Goal: Browse casually

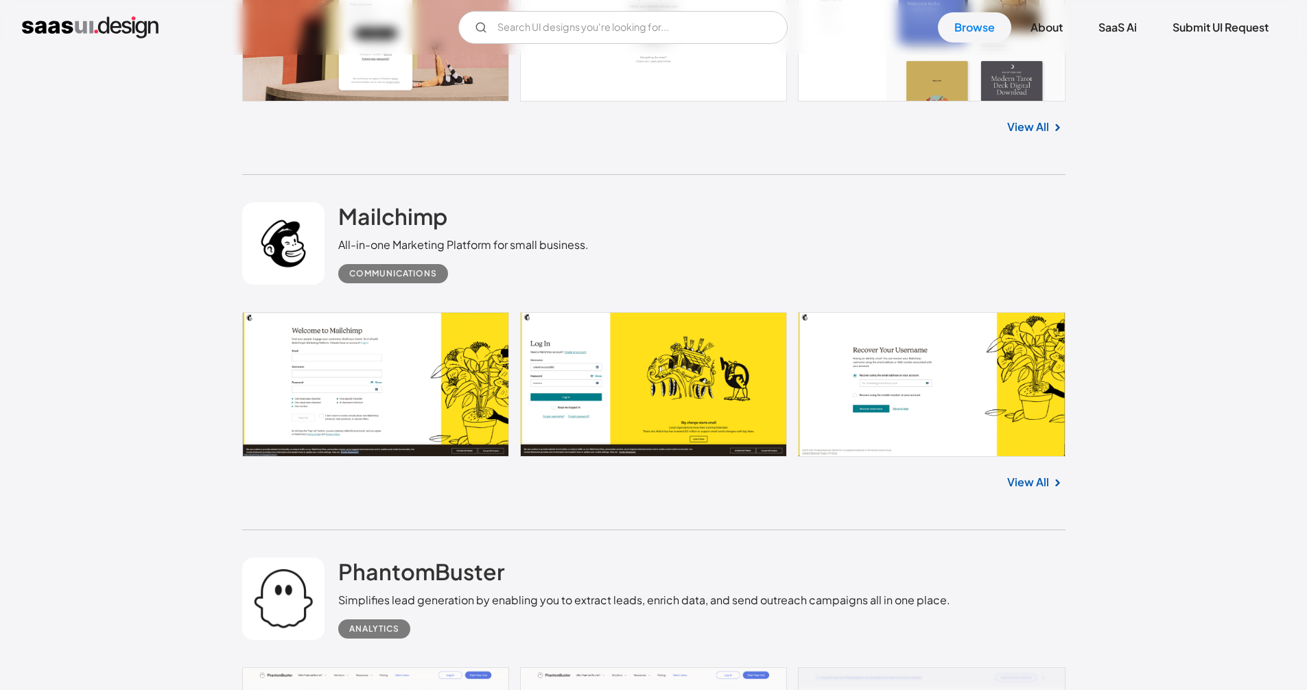
scroll to position [2972, 0]
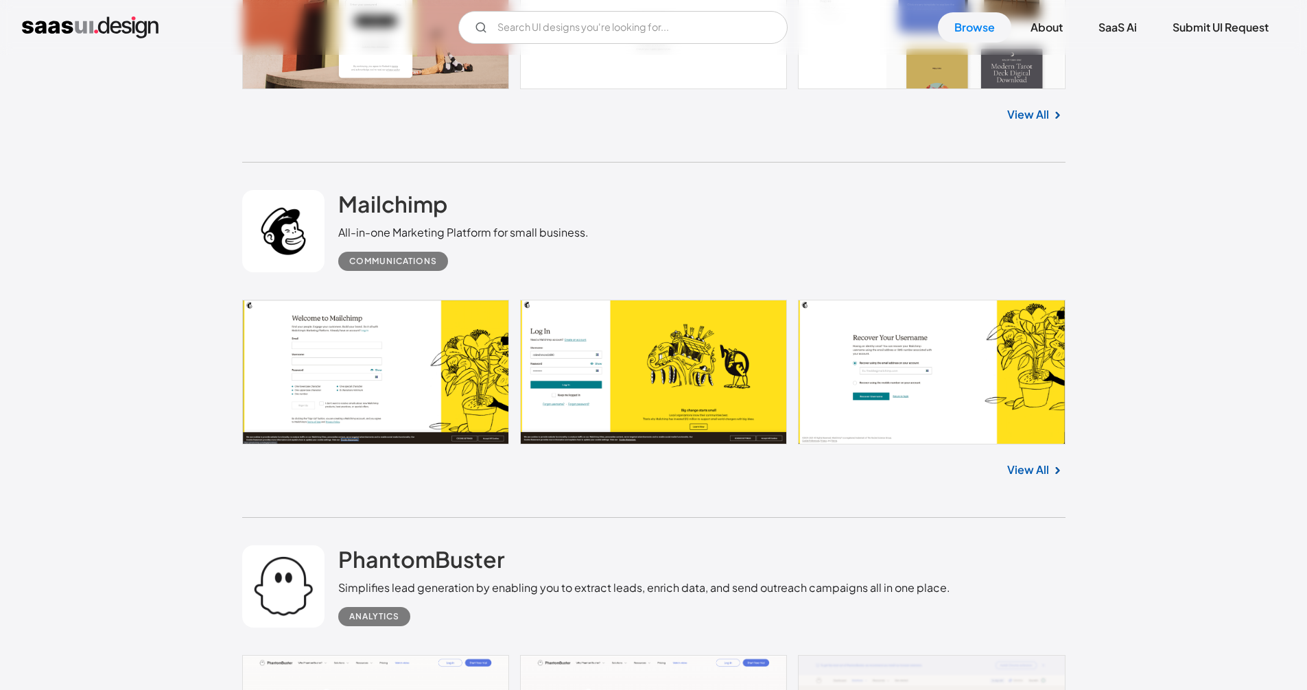
click at [509, 390] on link at bounding box center [653, 372] width 823 height 145
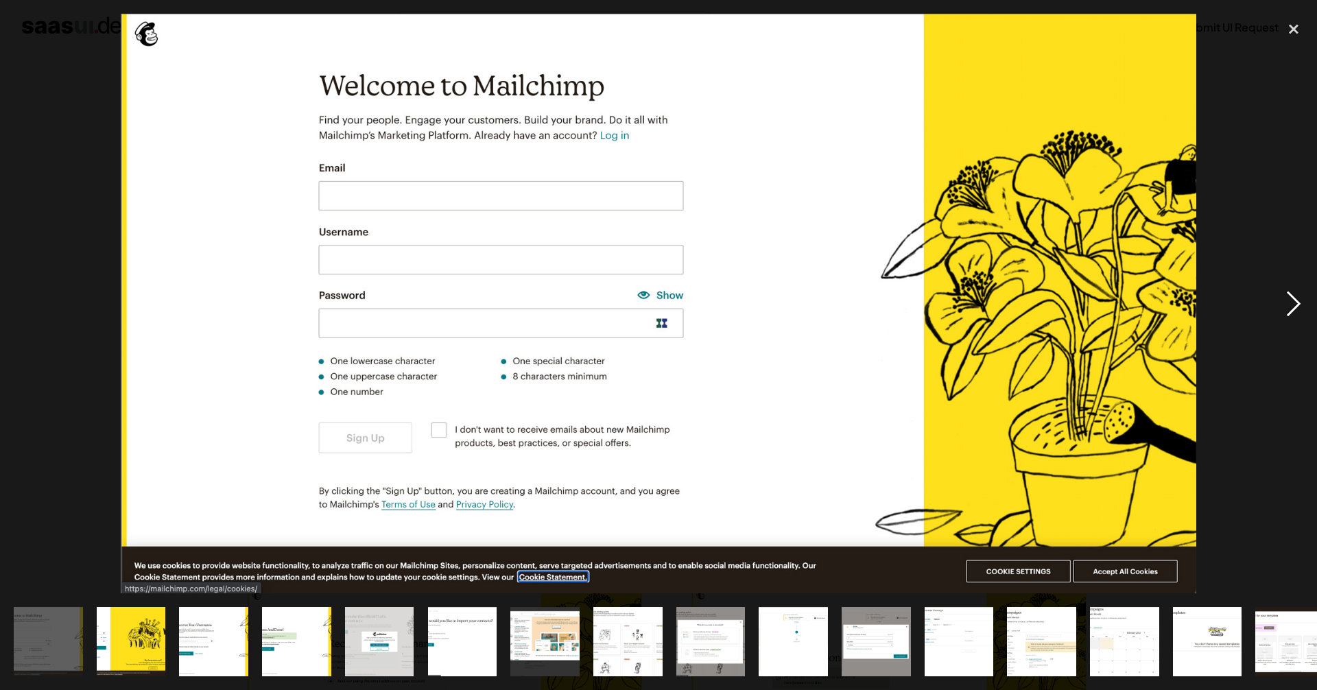
click at [1290, 293] on div "next image" at bounding box center [1293, 304] width 47 height 580
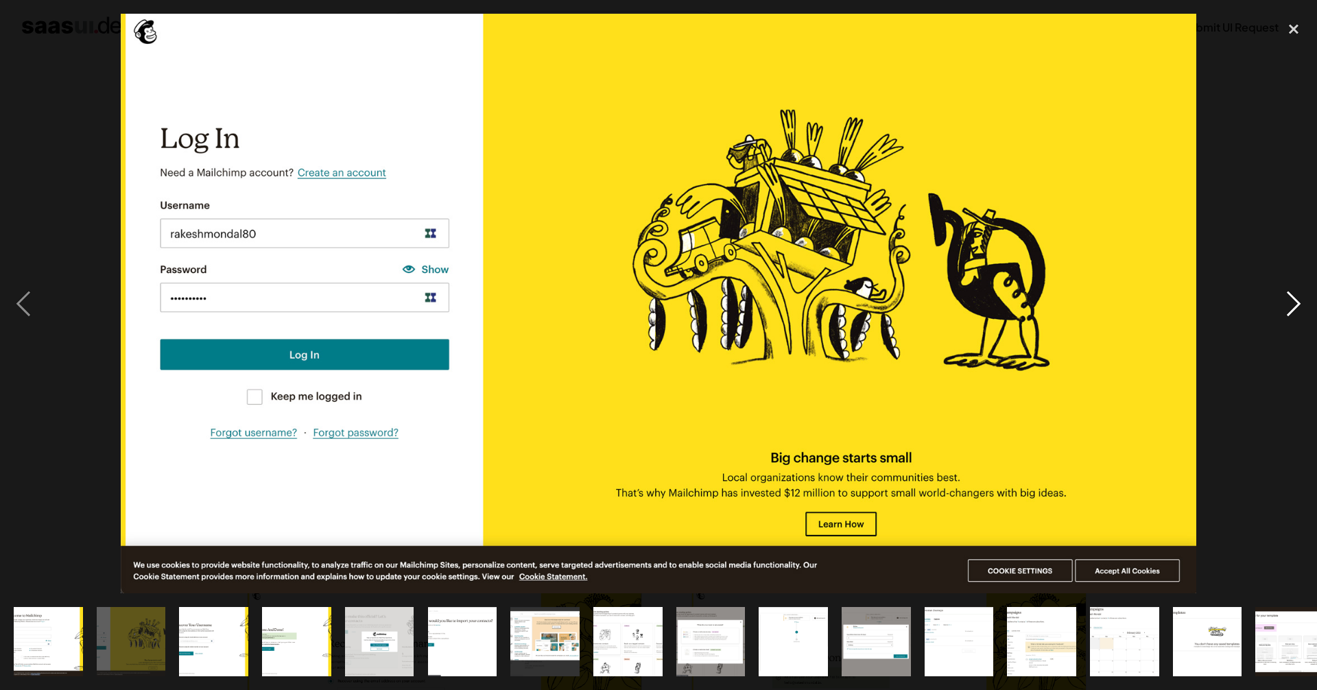
click at [1290, 294] on div "next image" at bounding box center [1293, 304] width 47 height 580
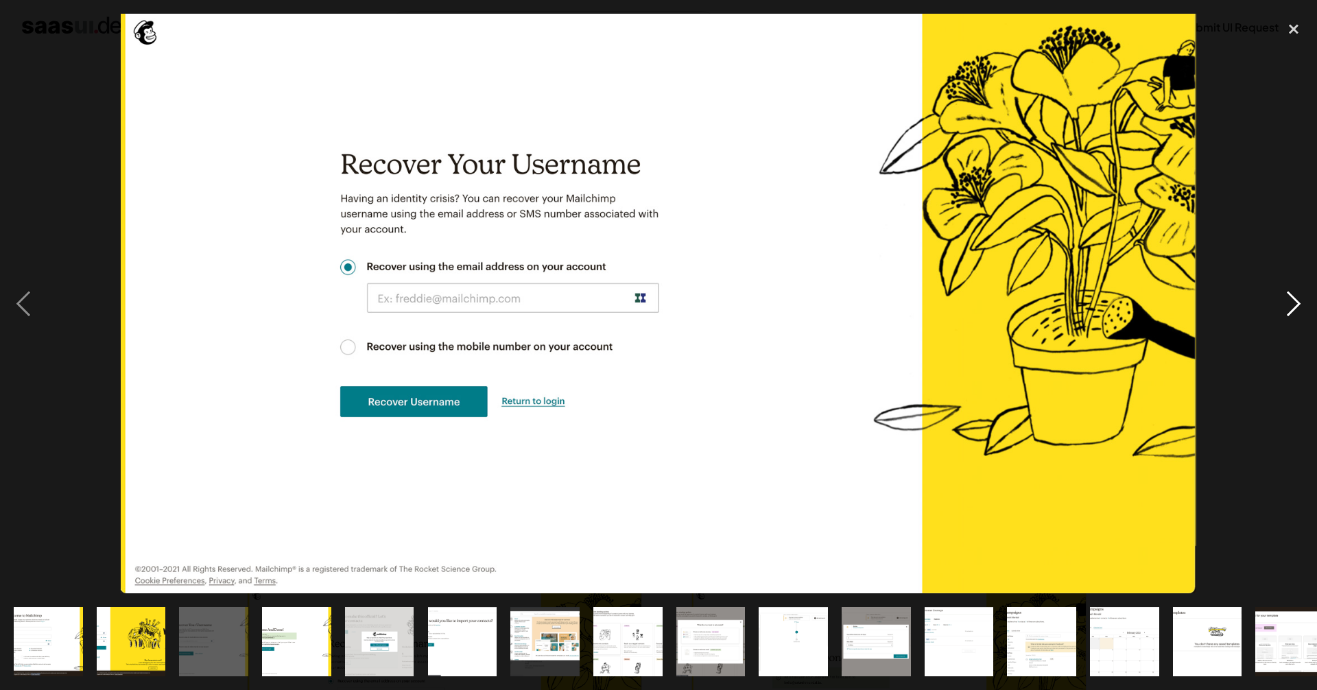
click at [1290, 294] on div "next image" at bounding box center [1293, 304] width 47 height 580
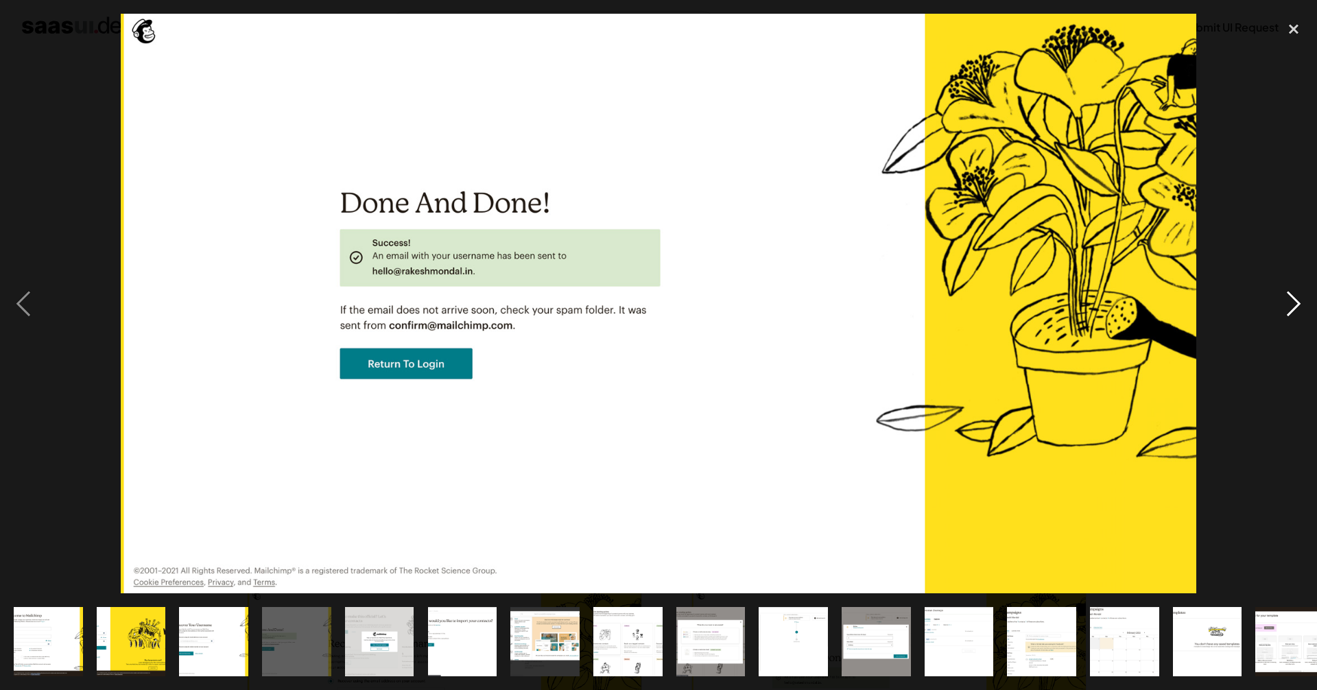
click at [1290, 294] on div "next image" at bounding box center [1293, 304] width 47 height 580
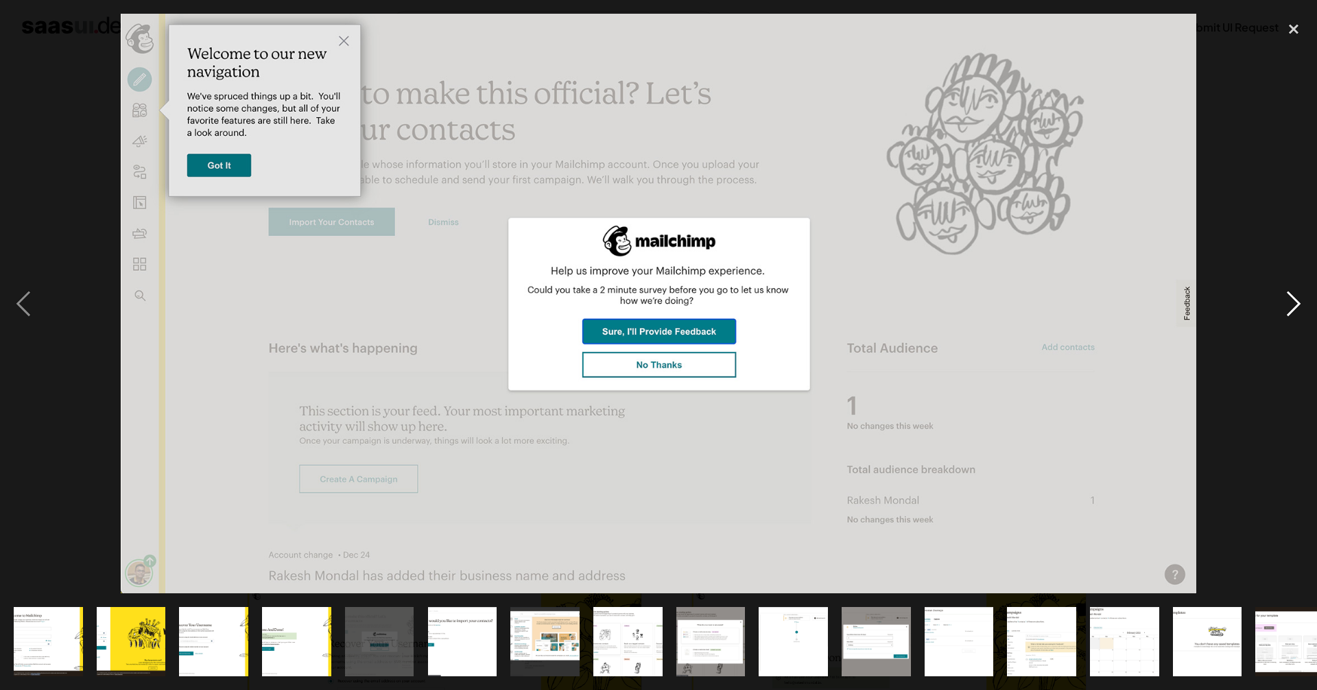
click at [1290, 294] on div "next image" at bounding box center [1293, 304] width 47 height 580
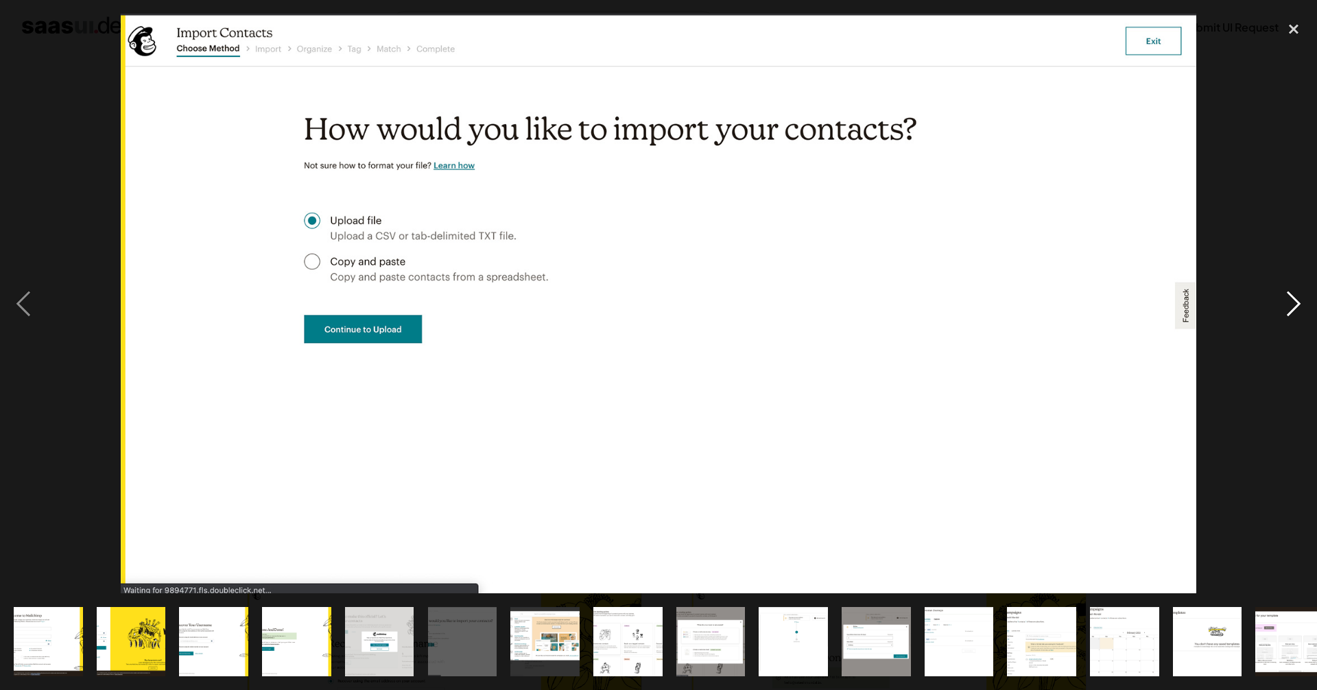
click at [1290, 294] on div "next image" at bounding box center [1293, 304] width 47 height 580
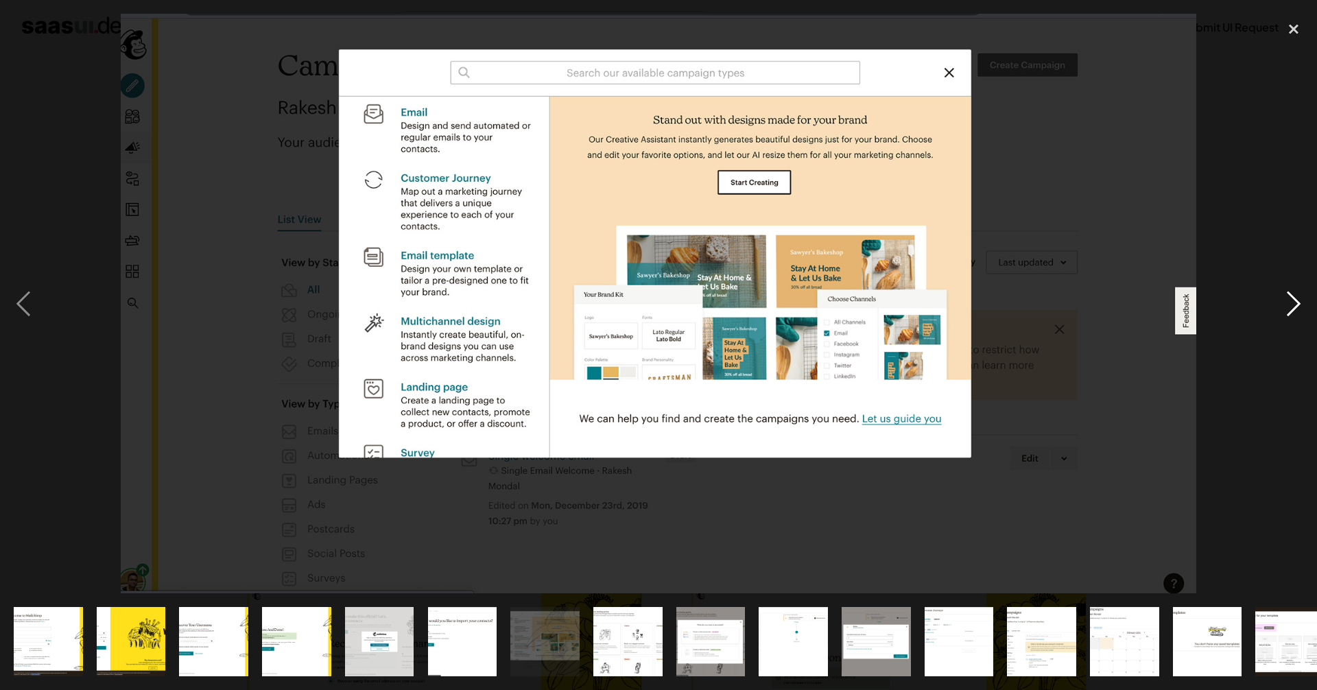
click at [1290, 294] on div "next image" at bounding box center [1293, 304] width 47 height 580
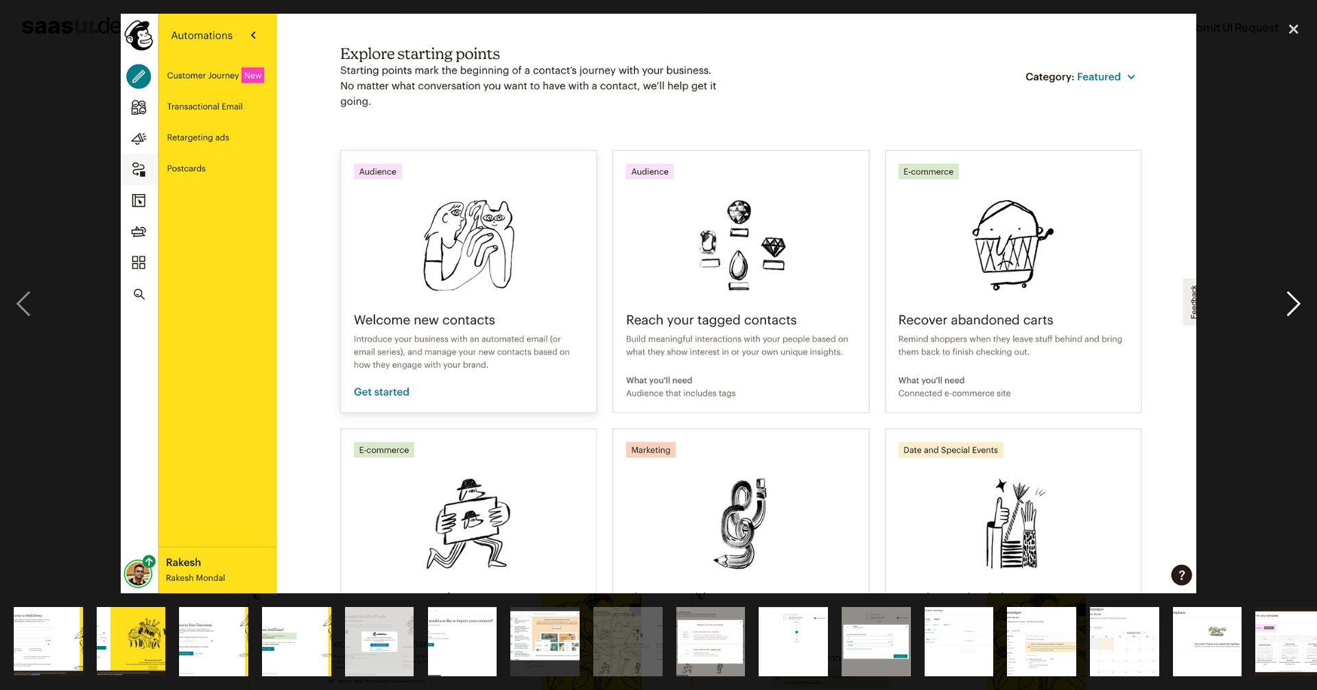
click at [1290, 294] on div "next image" at bounding box center [1293, 304] width 47 height 580
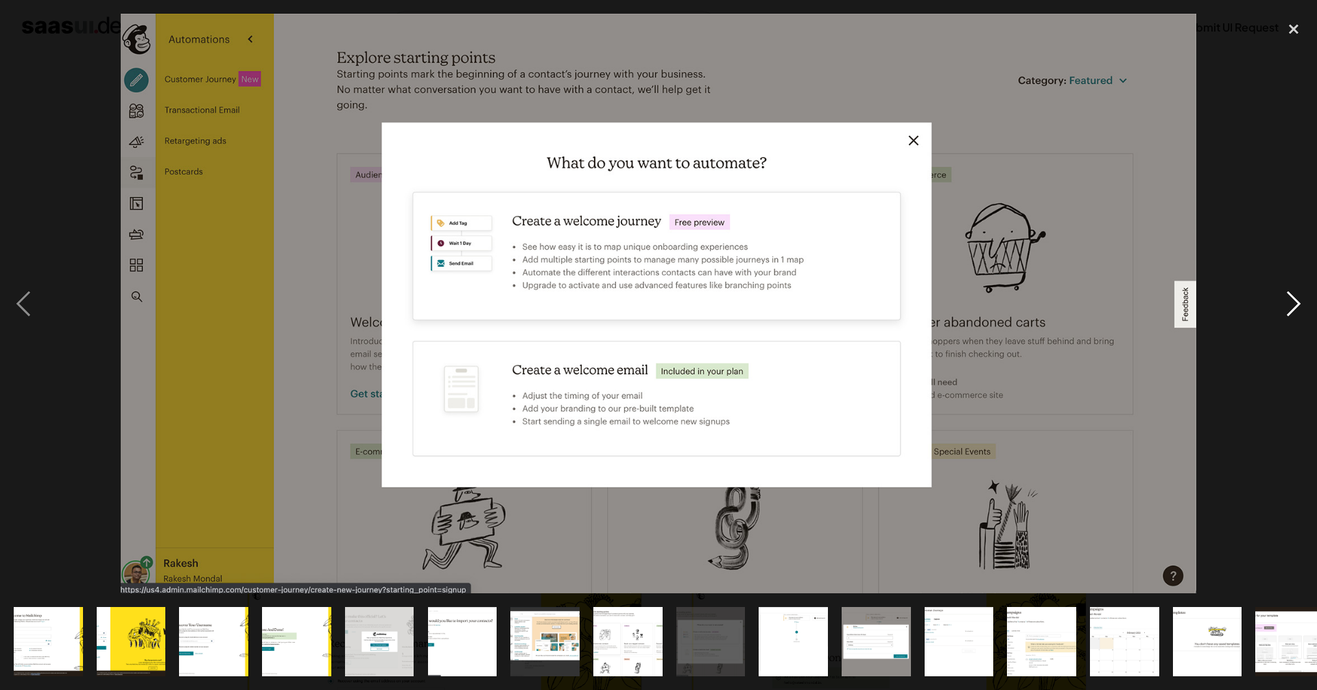
click at [1290, 294] on div "next image" at bounding box center [1293, 304] width 47 height 580
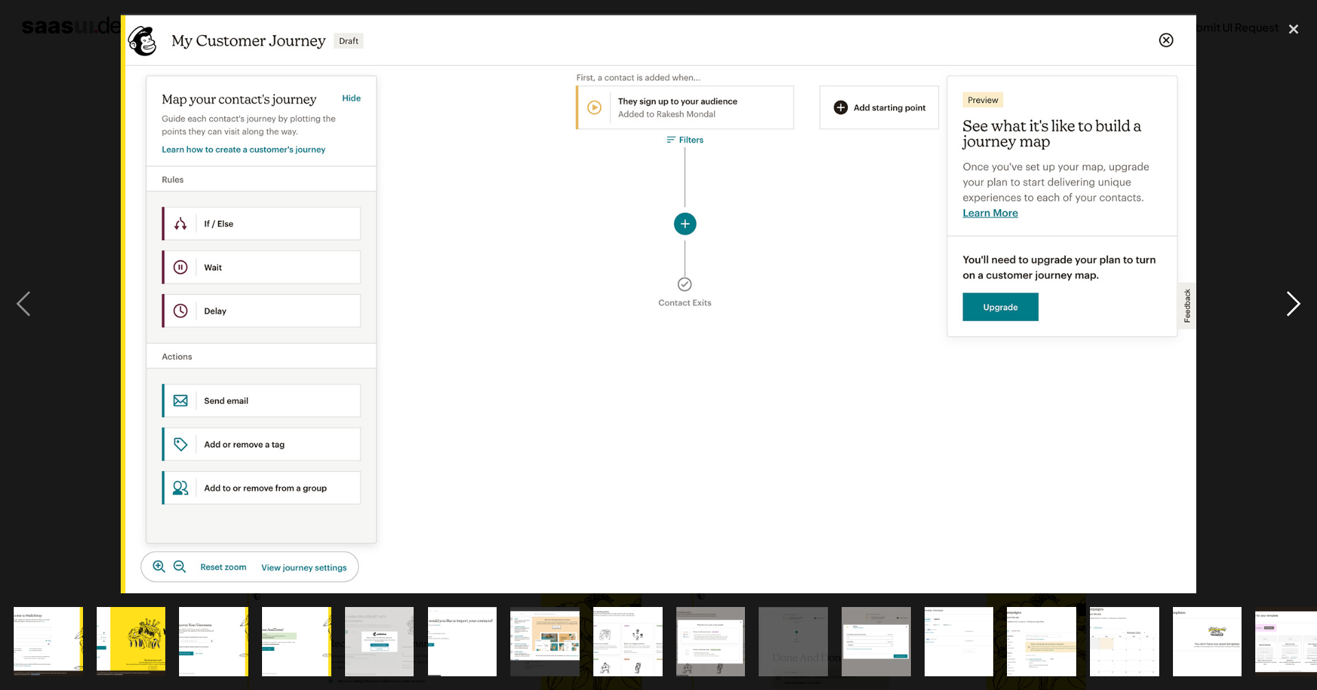
click at [1290, 294] on div "next image" at bounding box center [1293, 304] width 47 height 580
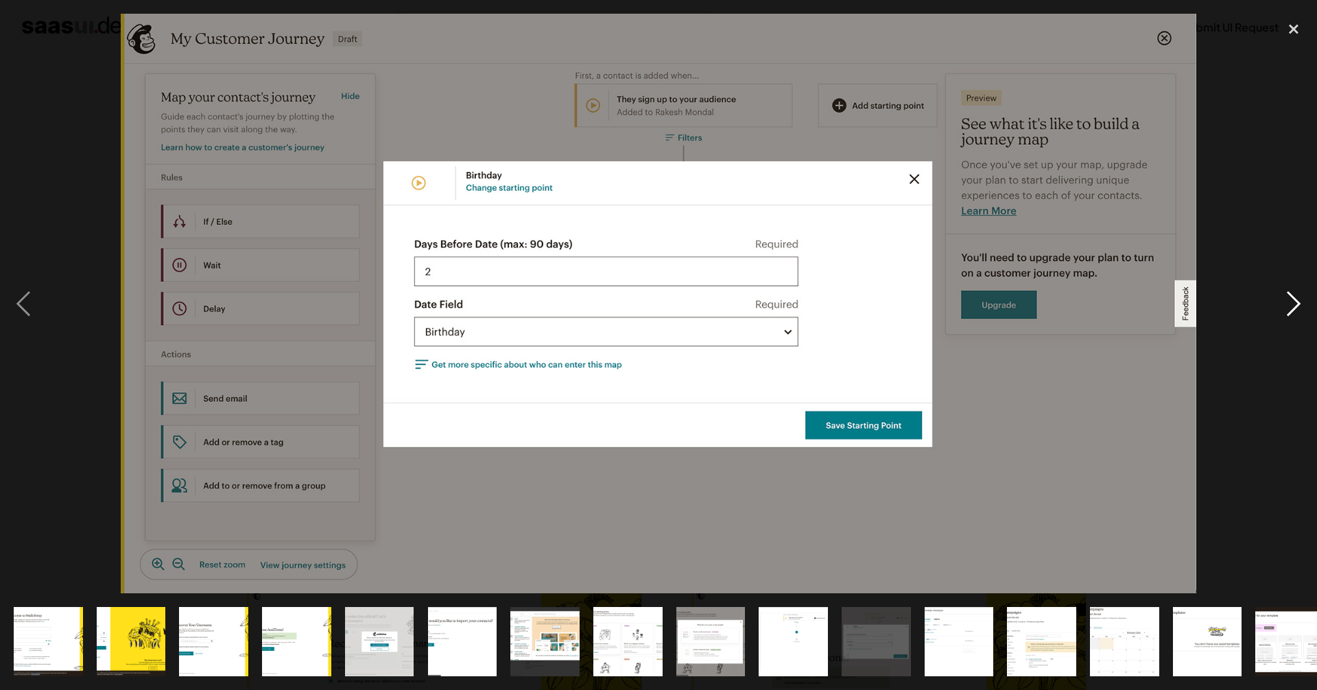
click at [1290, 294] on div "next image" at bounding box center [1293, 304] width 47 height 580
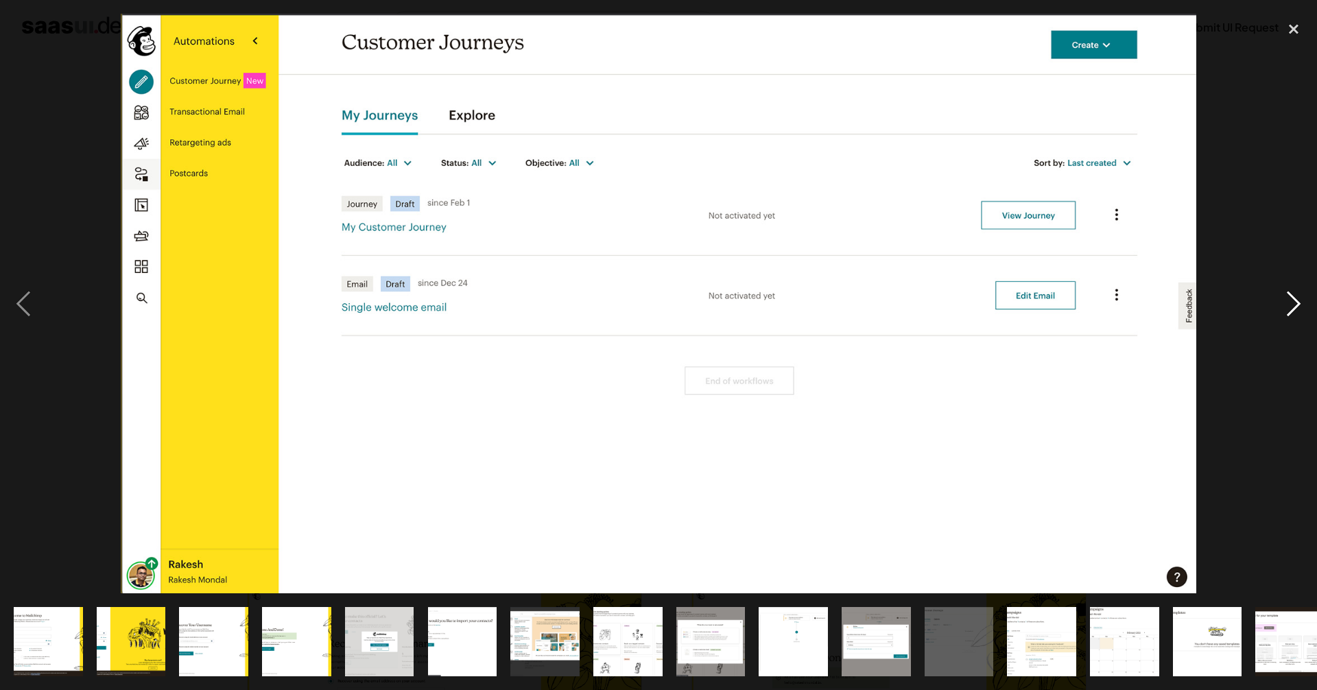
click at [1290, 294] on div "next image" at bounding box center [1293, 304] width 47 height 580
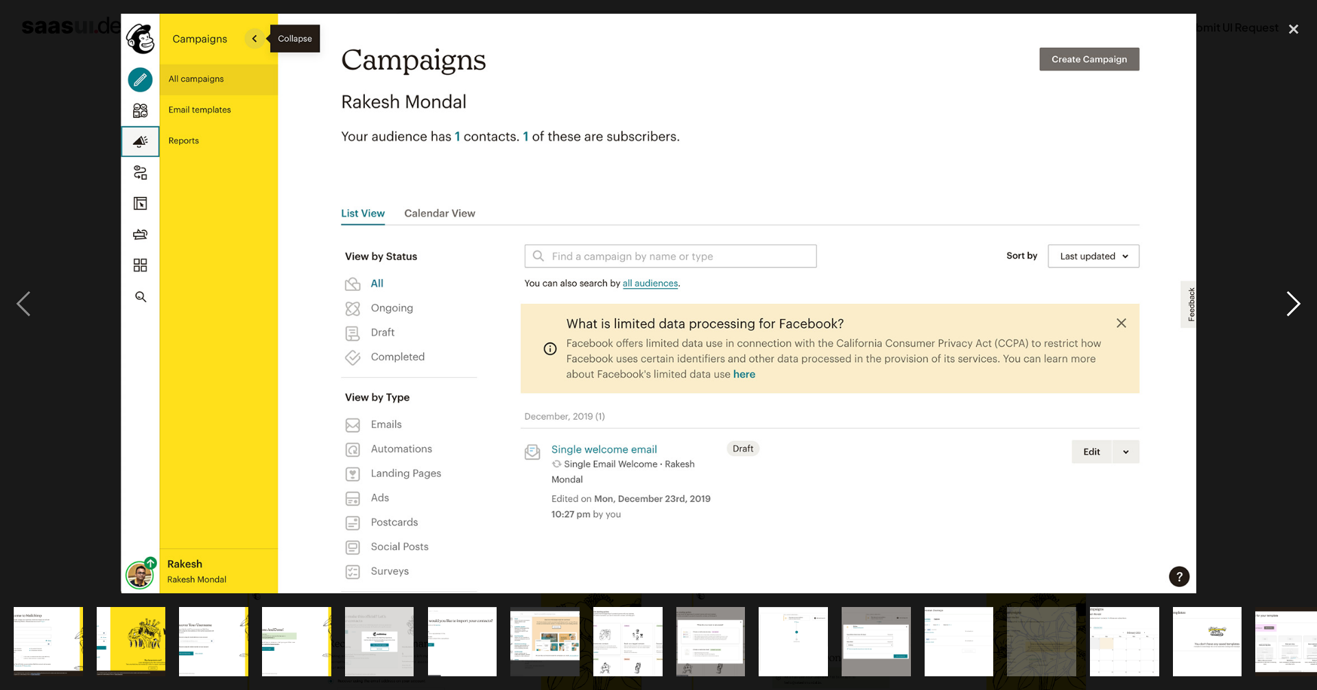
click at [1290, 294] on div "next image" at bounding box center [1293, 304] width 47 height 580
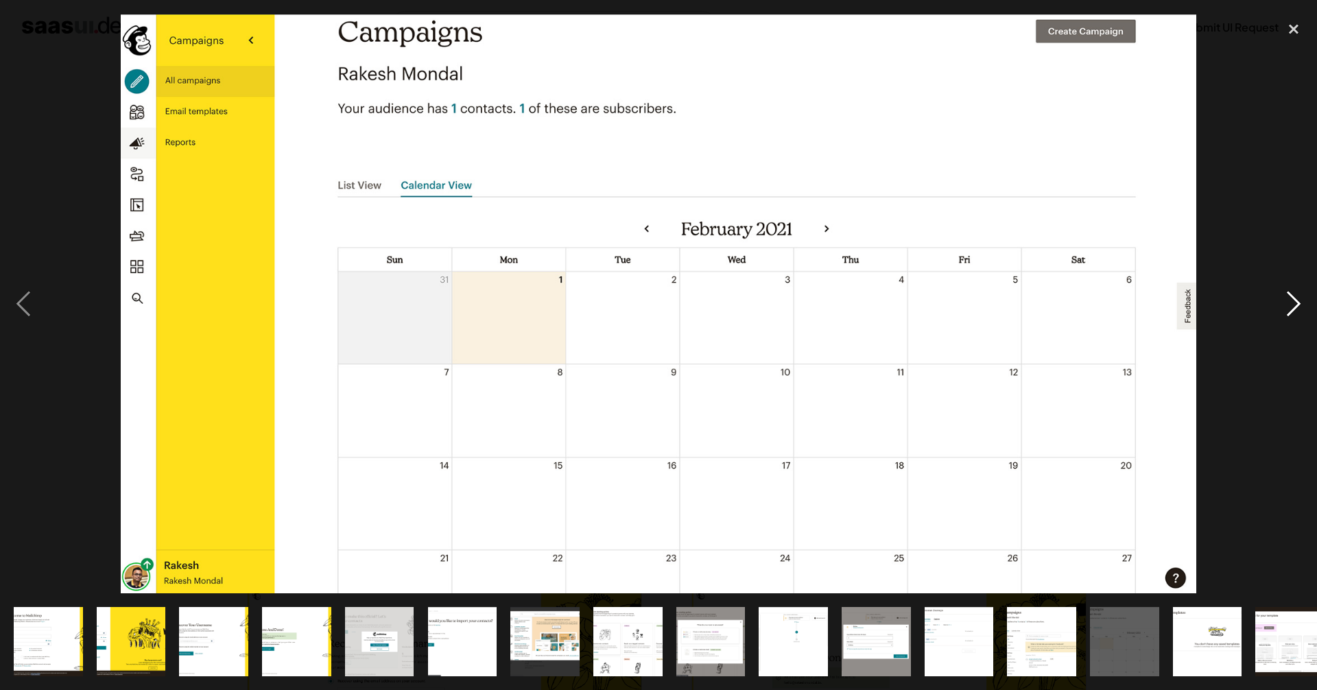
click at [1290, 294] on div "next image" at bounding box center [1293, 304] width 47 height 580
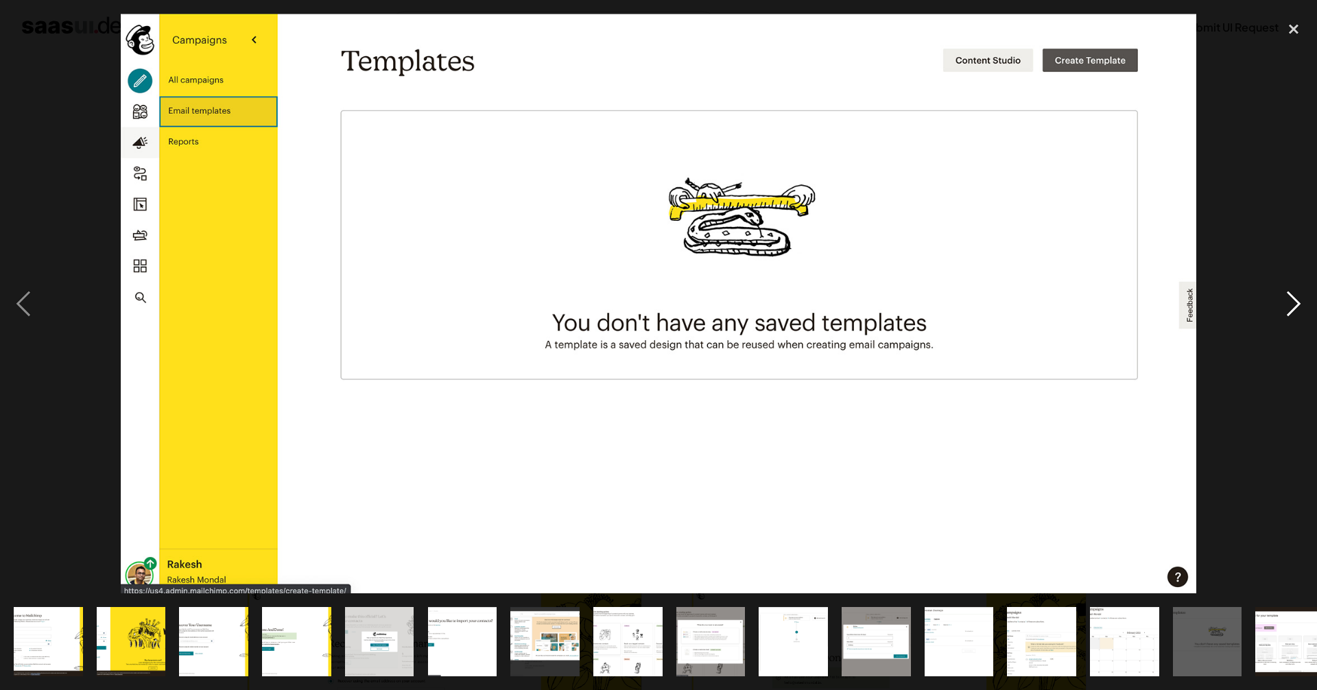
click at [1290, 294] on div "next image" at bounding box center [1293, 304] width 47 height 580
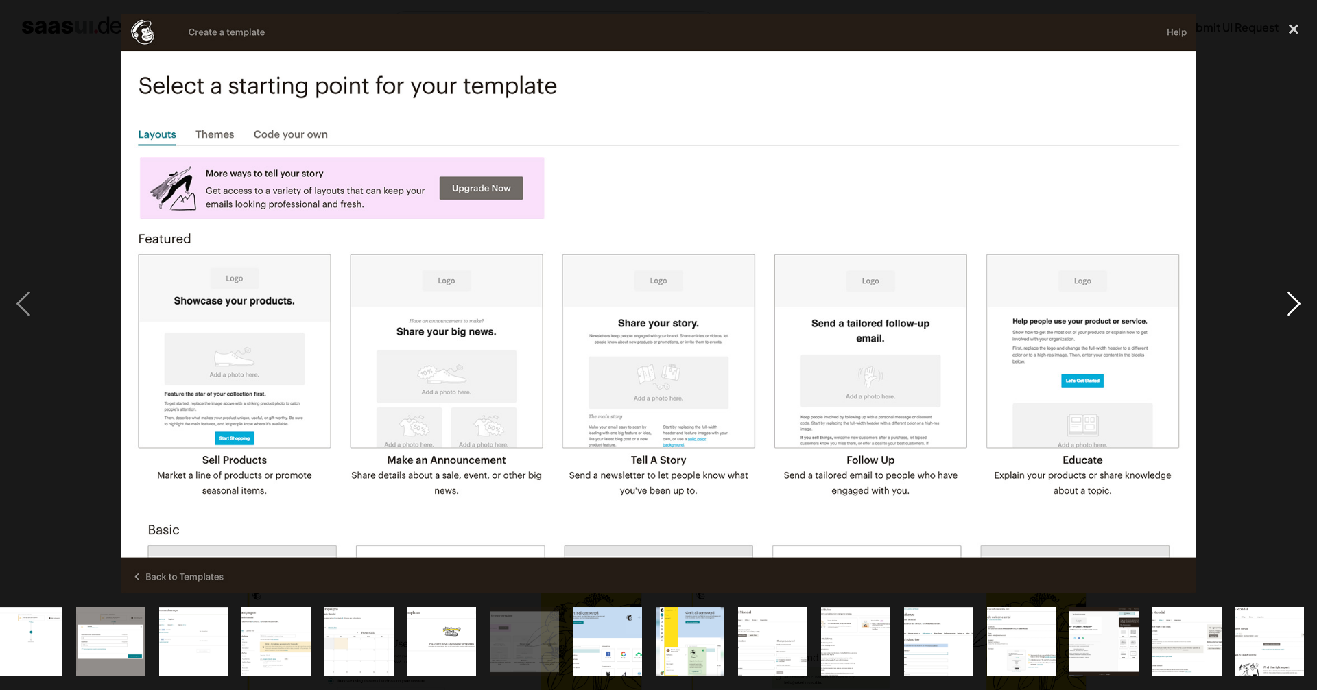
scroll to position [0, 766]
click at [1290, 294] on div "next image" at bounding box center [1293, 304] width 47 height 580
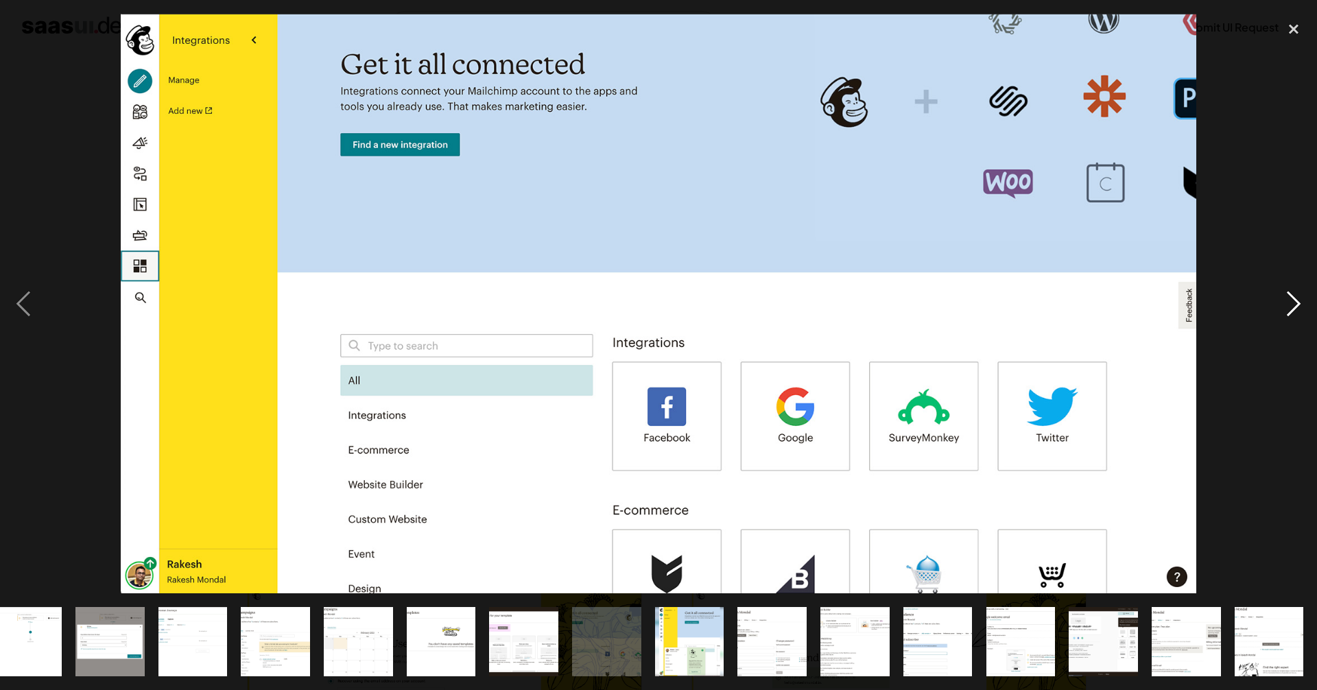
click at [1290, 294] on div "next image" at bounding box center [1293, 304] width 47 height 580
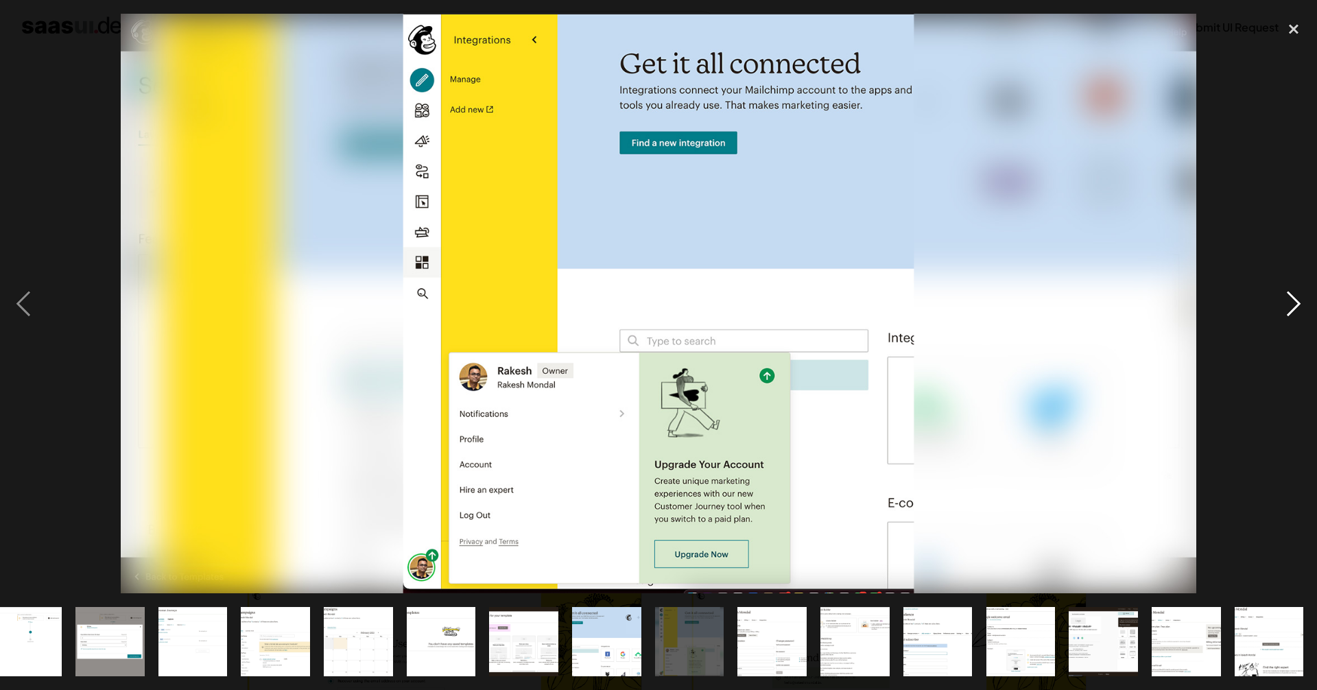
click at [1290, 294] on div "next image" at bounding box center [1293, 304] width 47 height 580
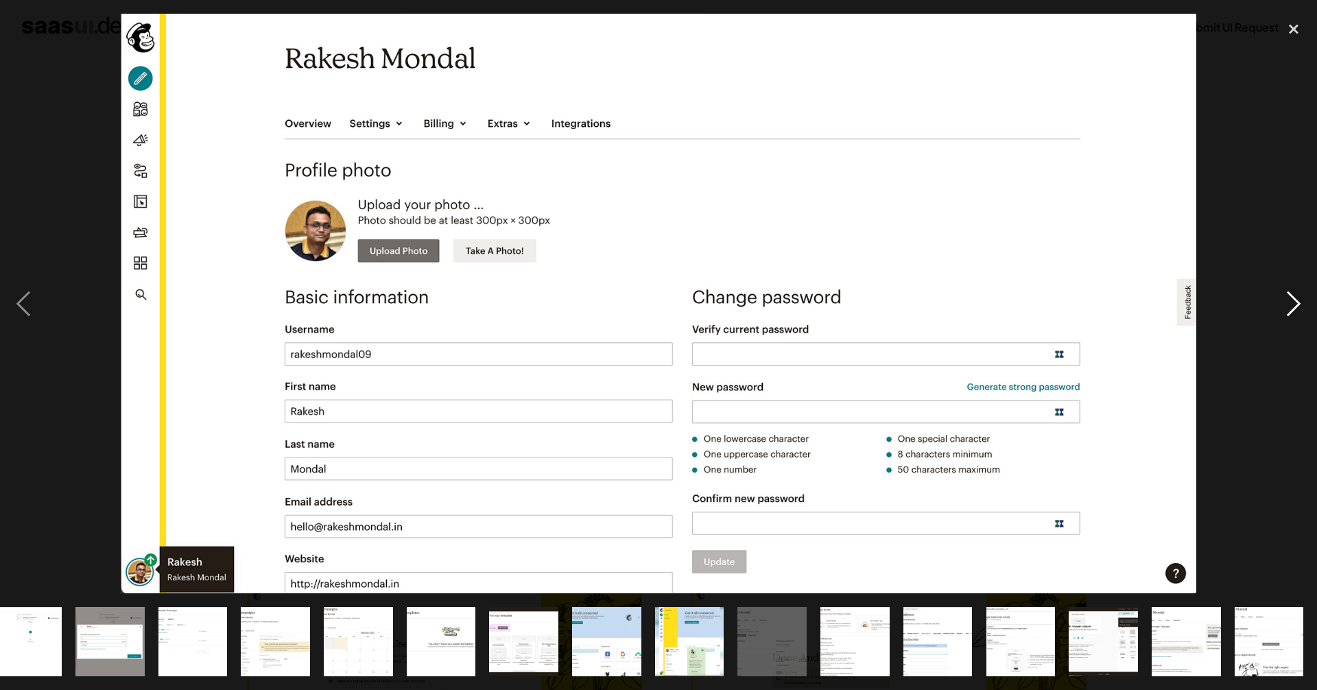
click at [1290, 294] on div "next image" at bounding box center [1293, 304] width 47 height 580
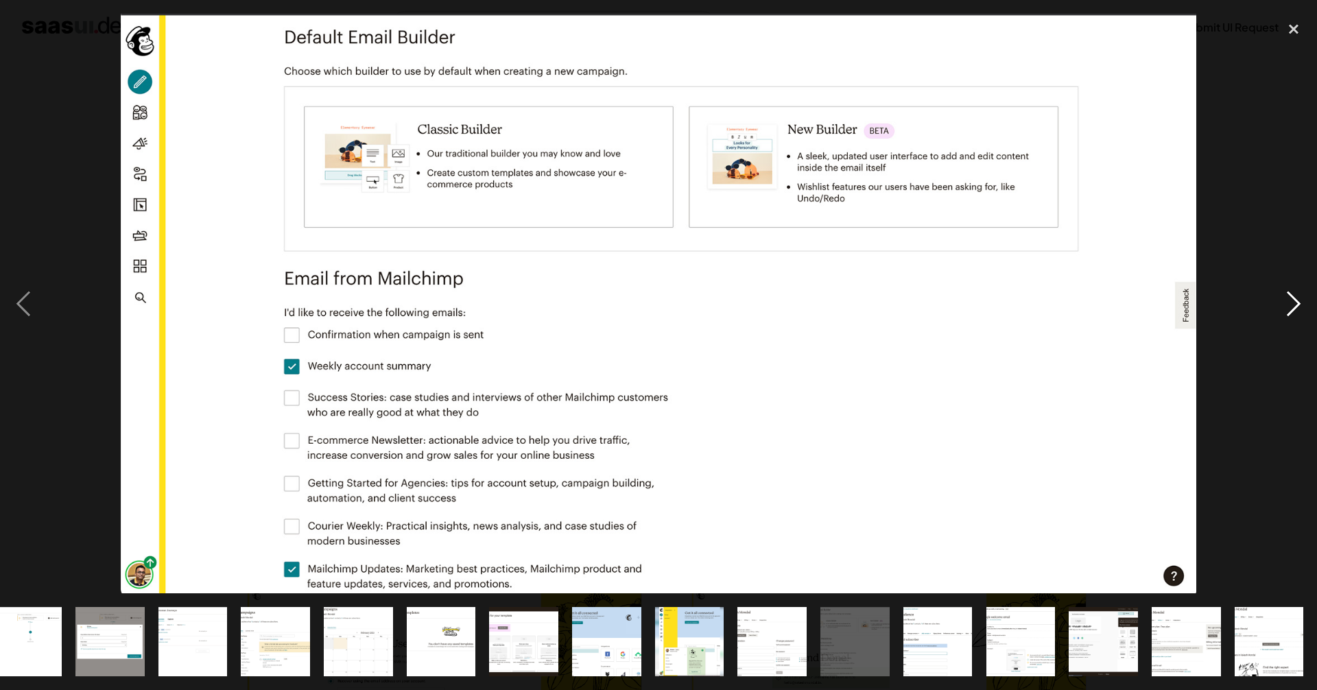
click at [1290, 294] on div "next image" at bounding box center [1293, 304] width 47 height 580
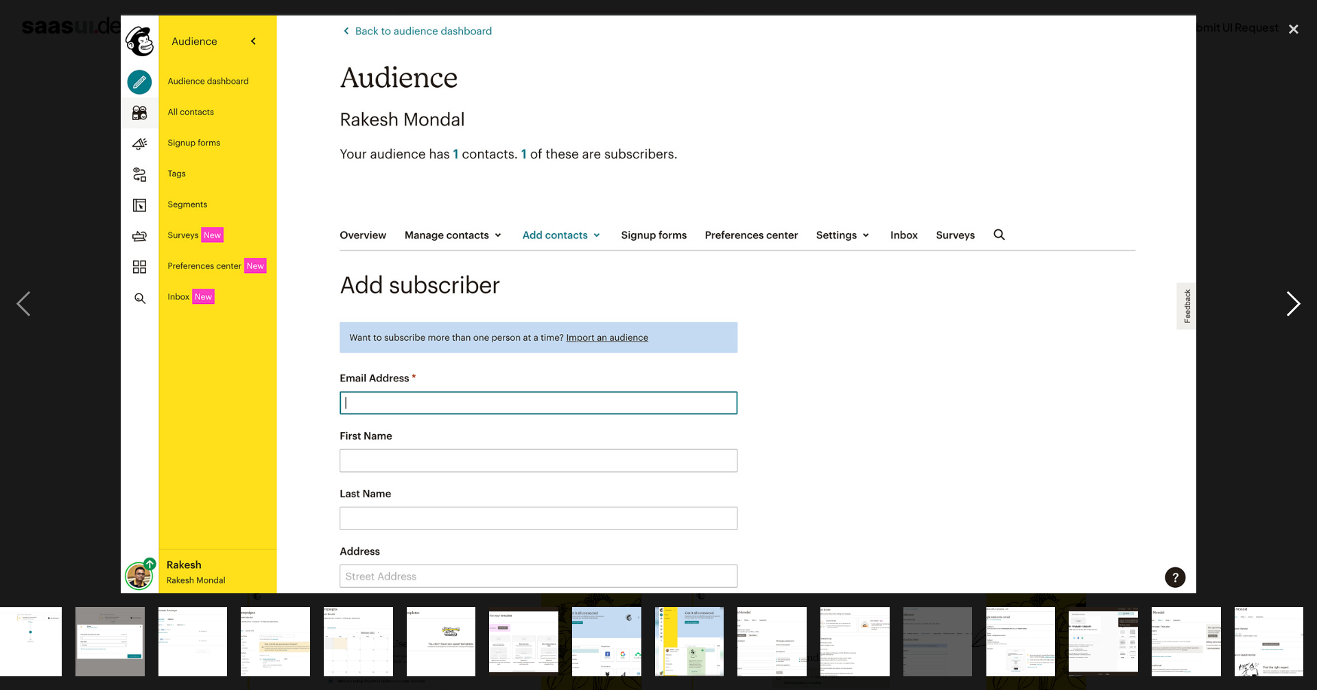
click at [1290, 294] on div "next image" at bounding box center [1293, 304] width 47 height 580
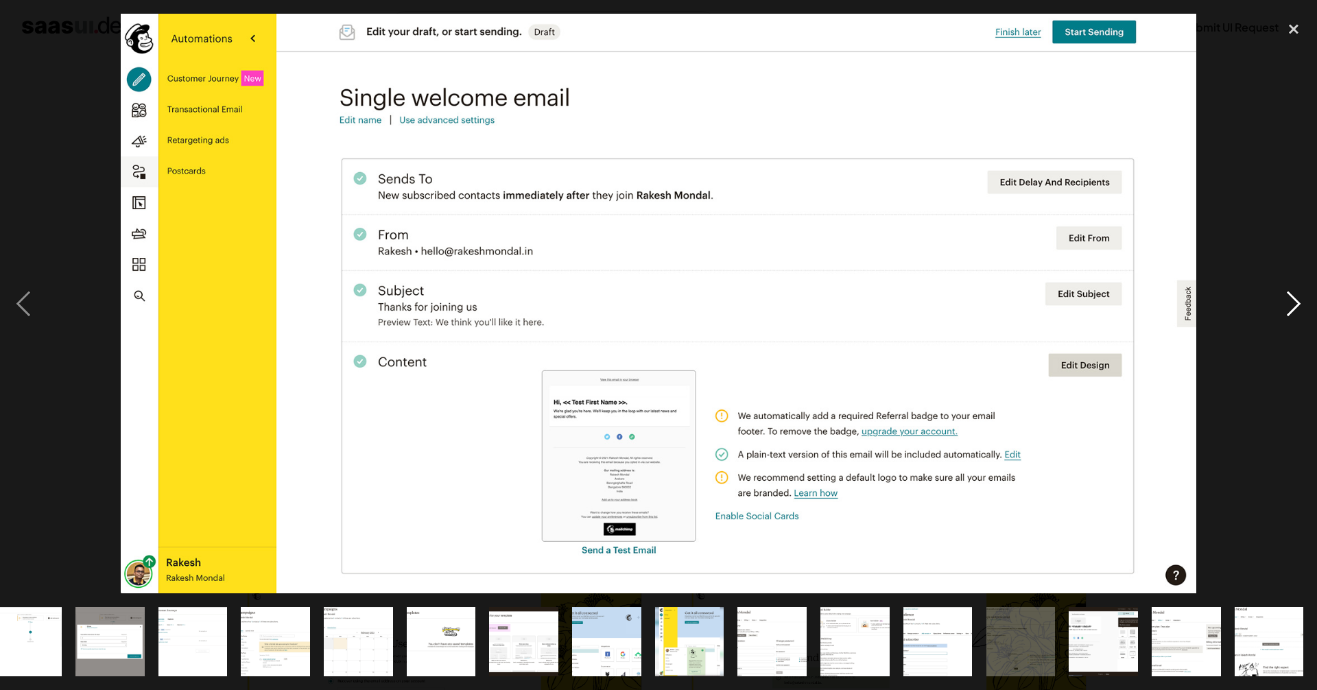
click at [1290, 294] on div "next image" at bounding box center [1293, 304] width 47 height 580
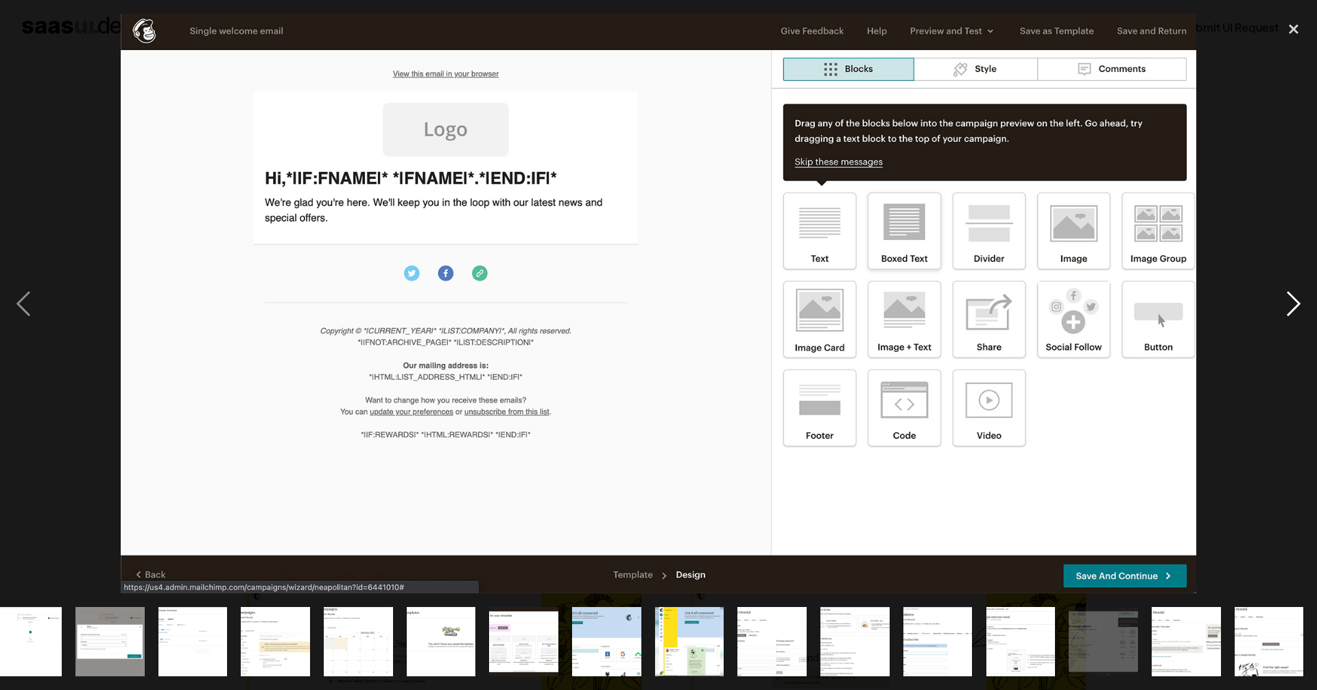
click at [1290, 294] on div "next image" at bounding box center [1293, 304] width 47 height 580
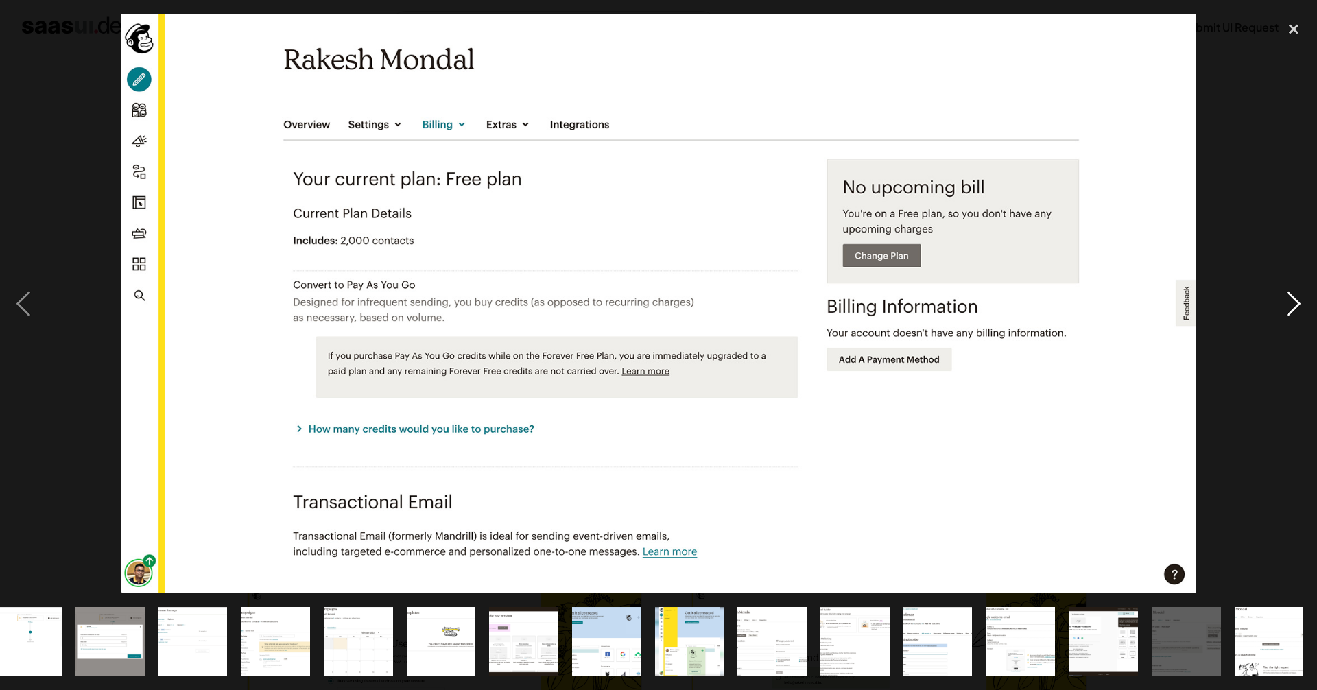
click at [1290, 294] on div "next image" at bounding box center [1293, 304] width 47 height 580
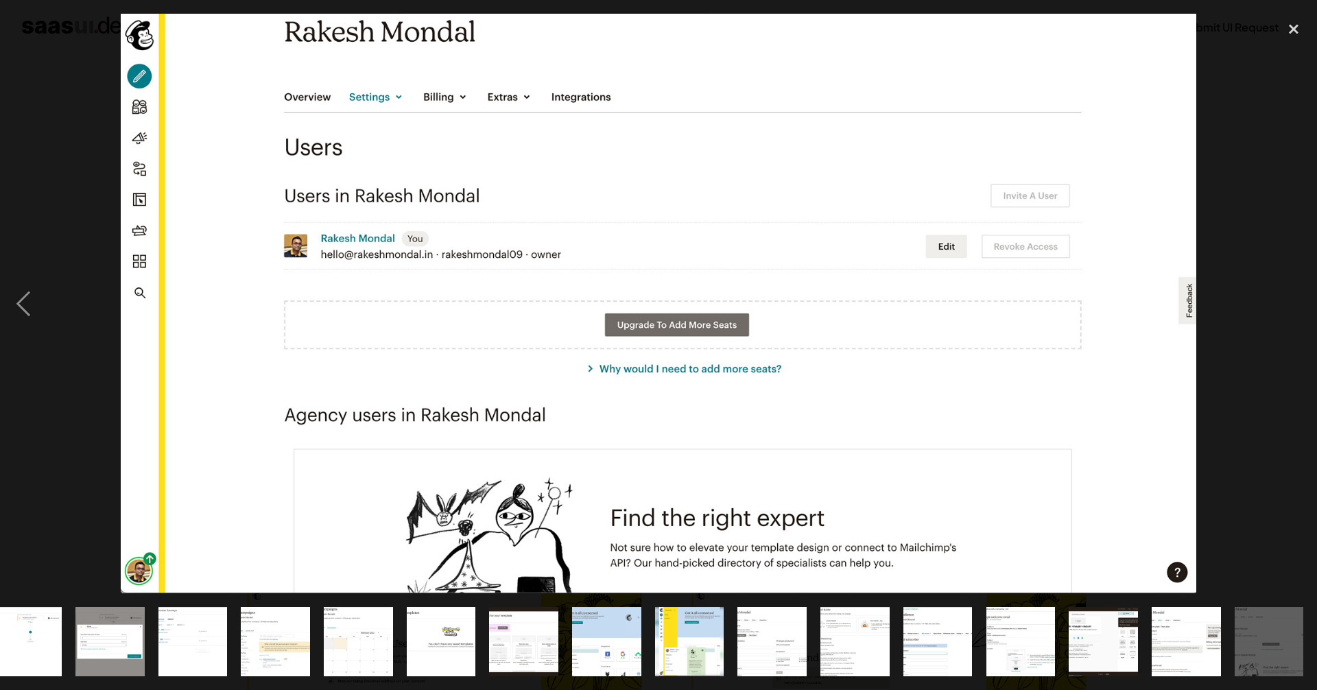
click at [1290, 294] on div "next image" at bounding box center [1293, 304] width 47 height 580
click at [21, 302] on div "previous image" at bounding box center [23, 304] width 47 height 580
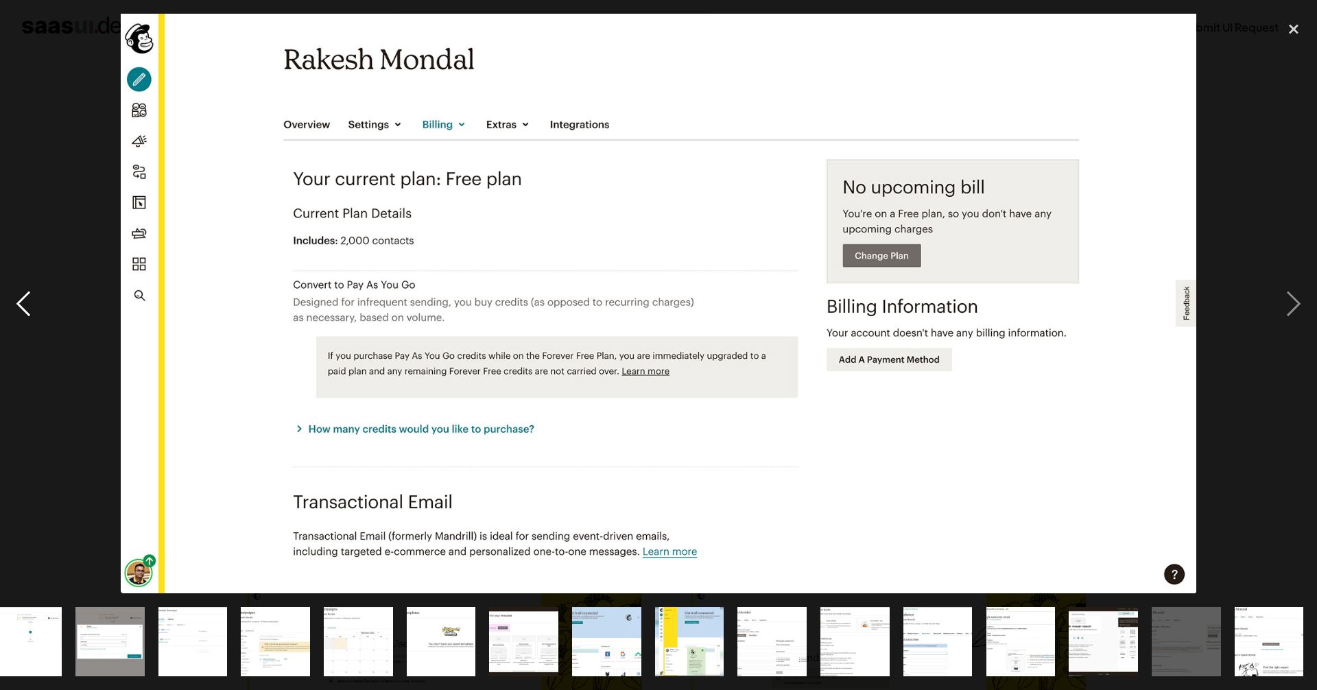
click at [23, 302] on div "previous image" at bounding box center [23, 304] width 47 height 580
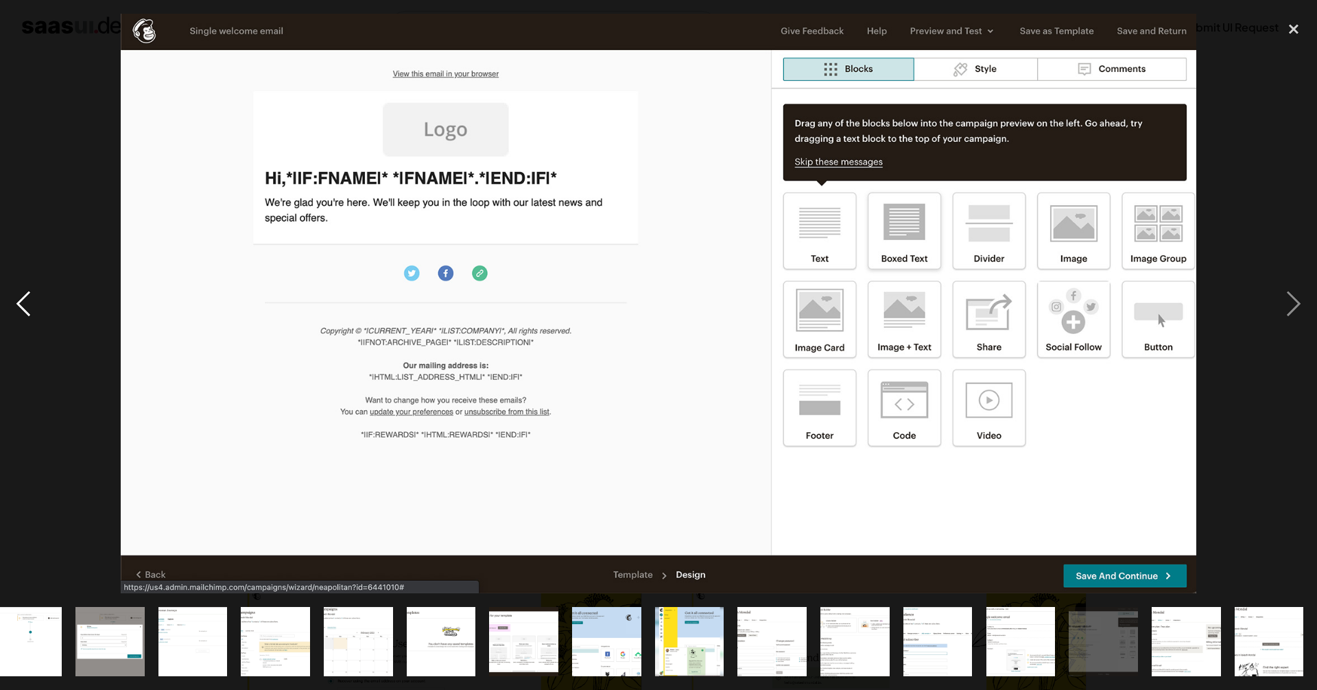
click at [23, 302] on div "previous image" at bounding box center [23, 304] width 47 height 580
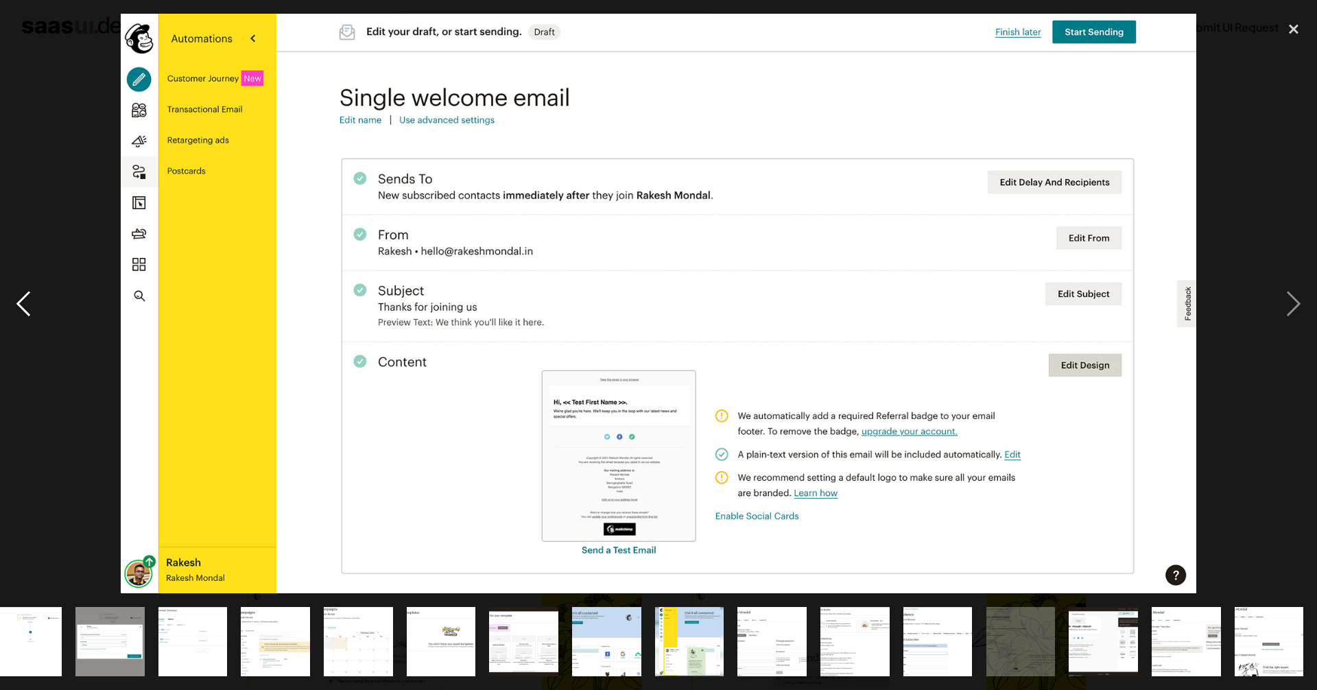
click at [25, 297] on div "previous image" at bounding box center [23, 304] width 47 height 580
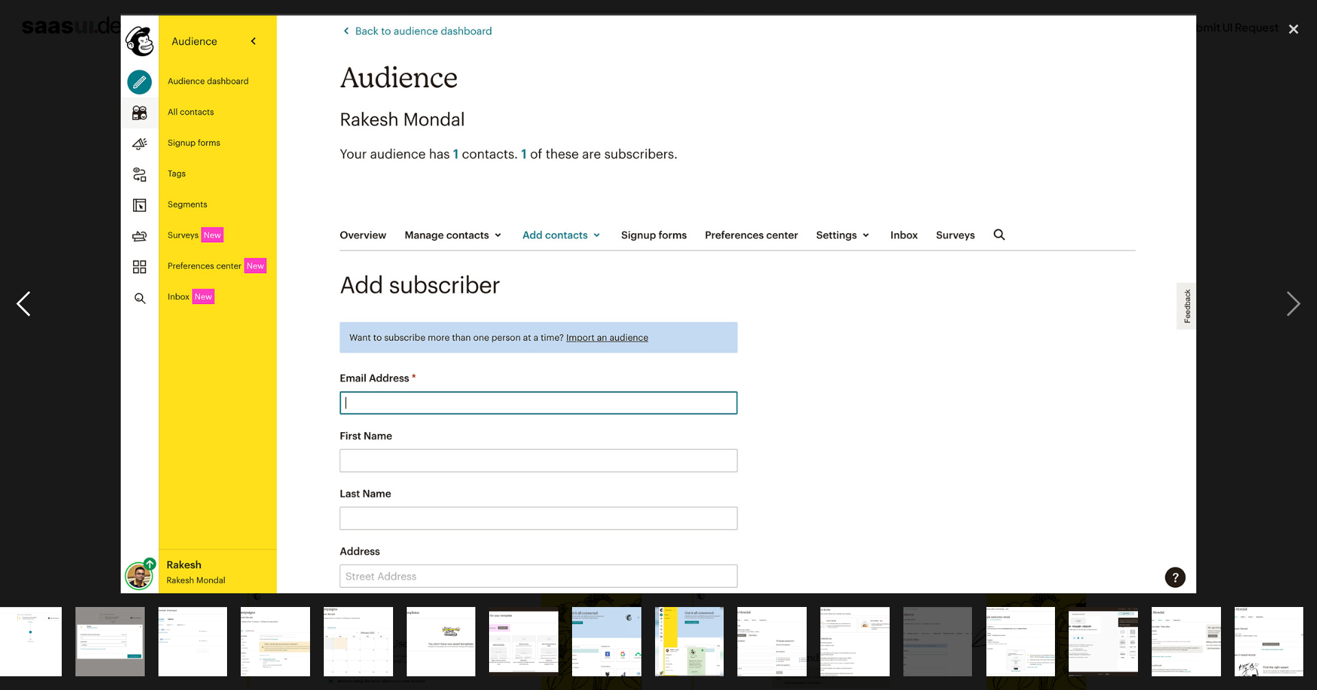
click at [17, 298] on div "previous image" at bounding box center [23, 304] width 47 height 580
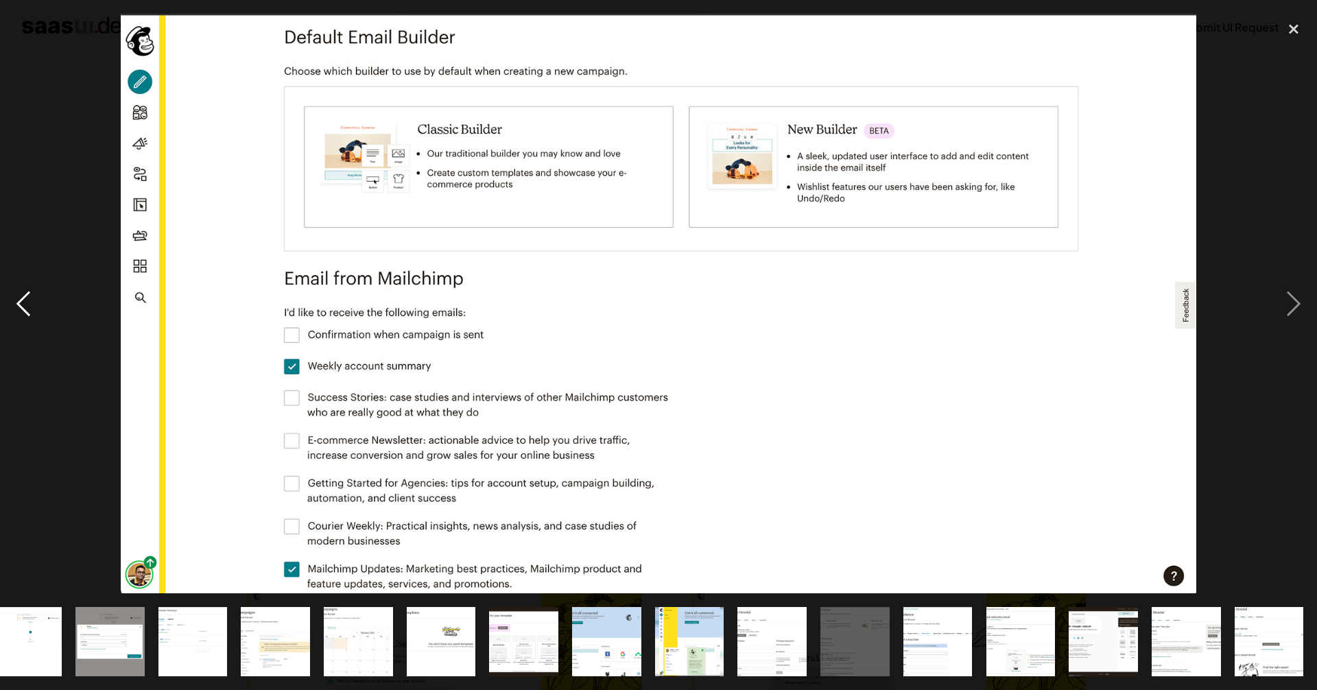
click at [17, 298] on div "previous image" at bounding box center [23, 304] width 47 height 580
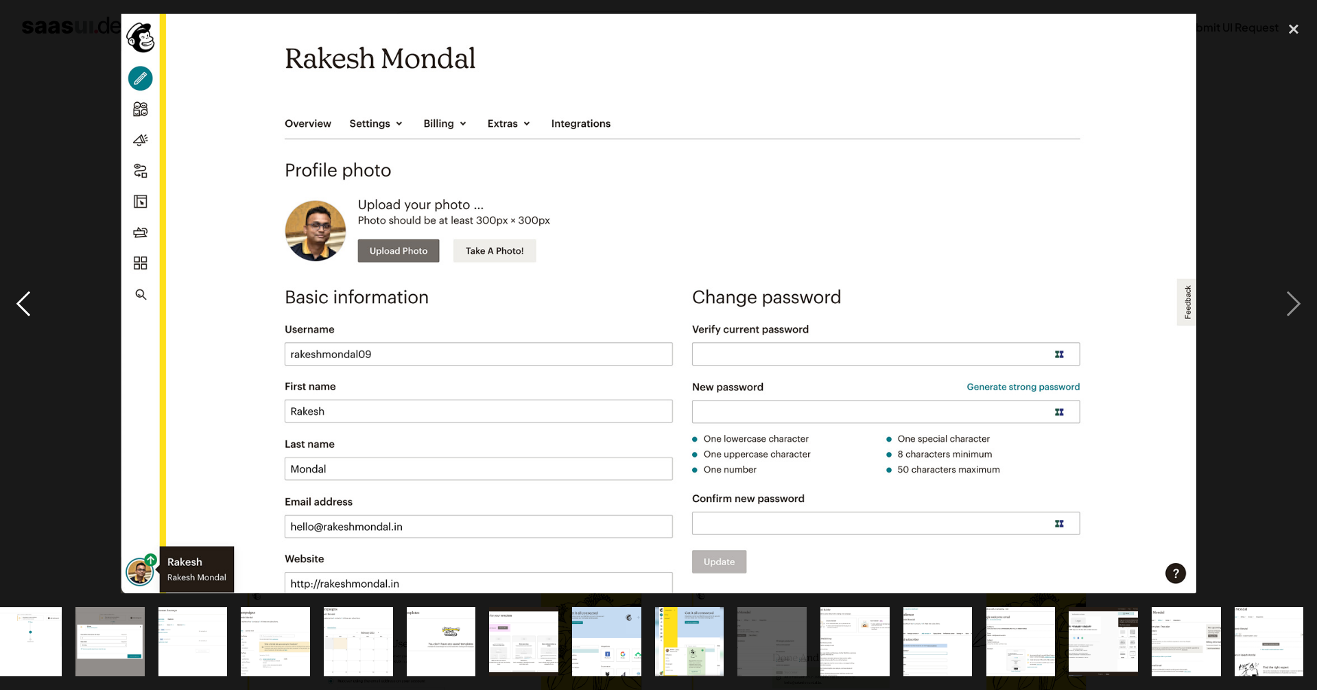
click at [16, 298] on div "previous image" at bounding box center [23, 304] width 47 height 580
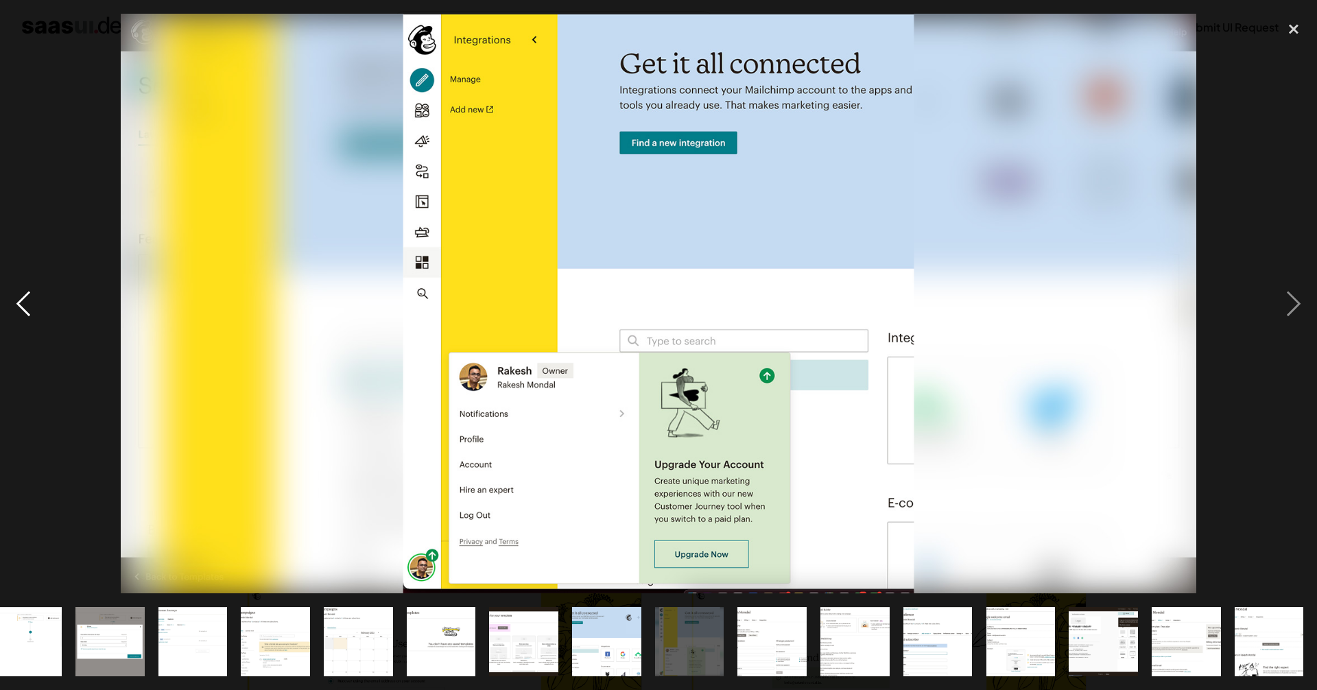
click at [16, 298] on div "previous image" at bounding box center [23, 304] width 47 height 580
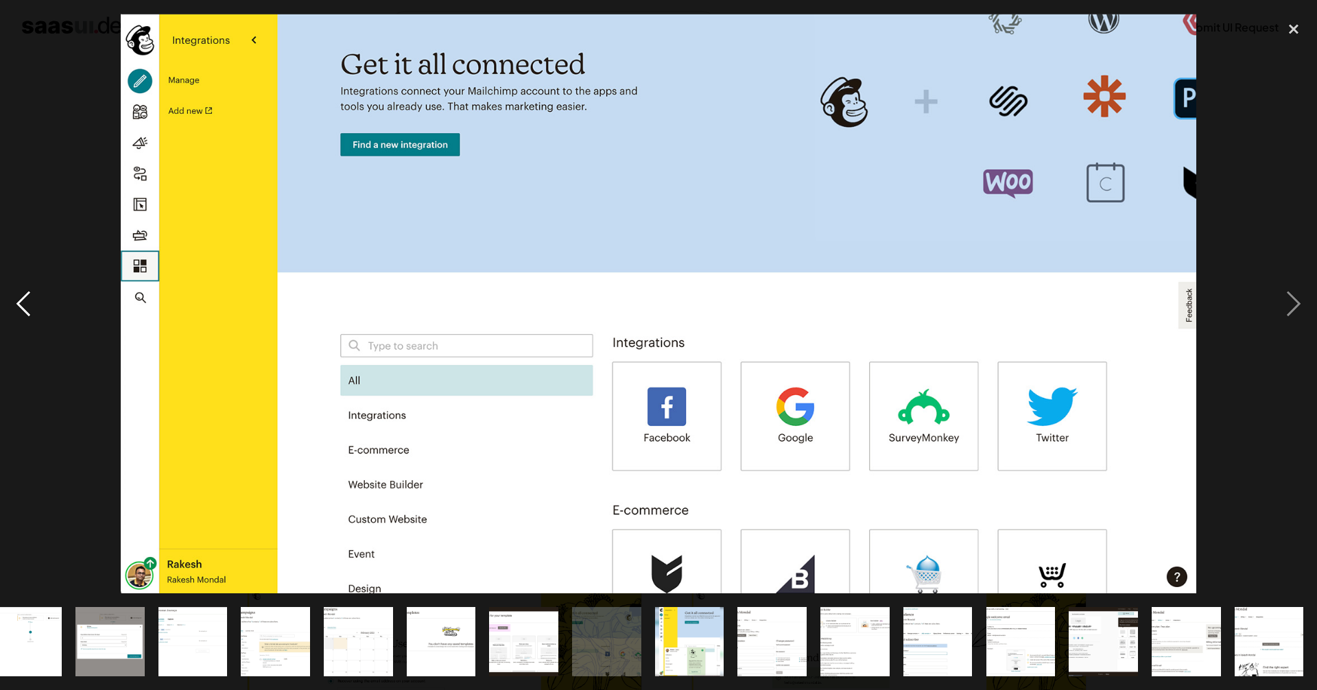
click at [16, 298] on div "previous image" at bounding box center [23, 304] width 47 height 580
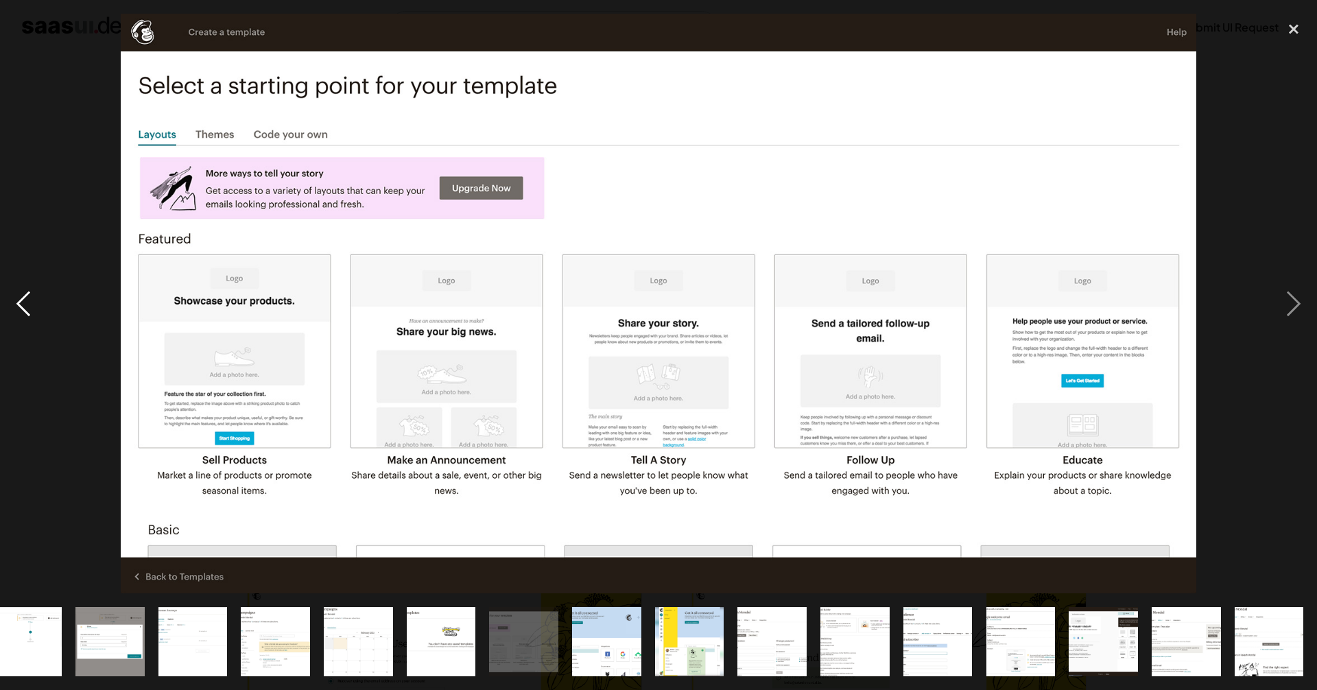
click at [16, 298] on div "previous image" at bounding box center [23, 304] width 47 height 580
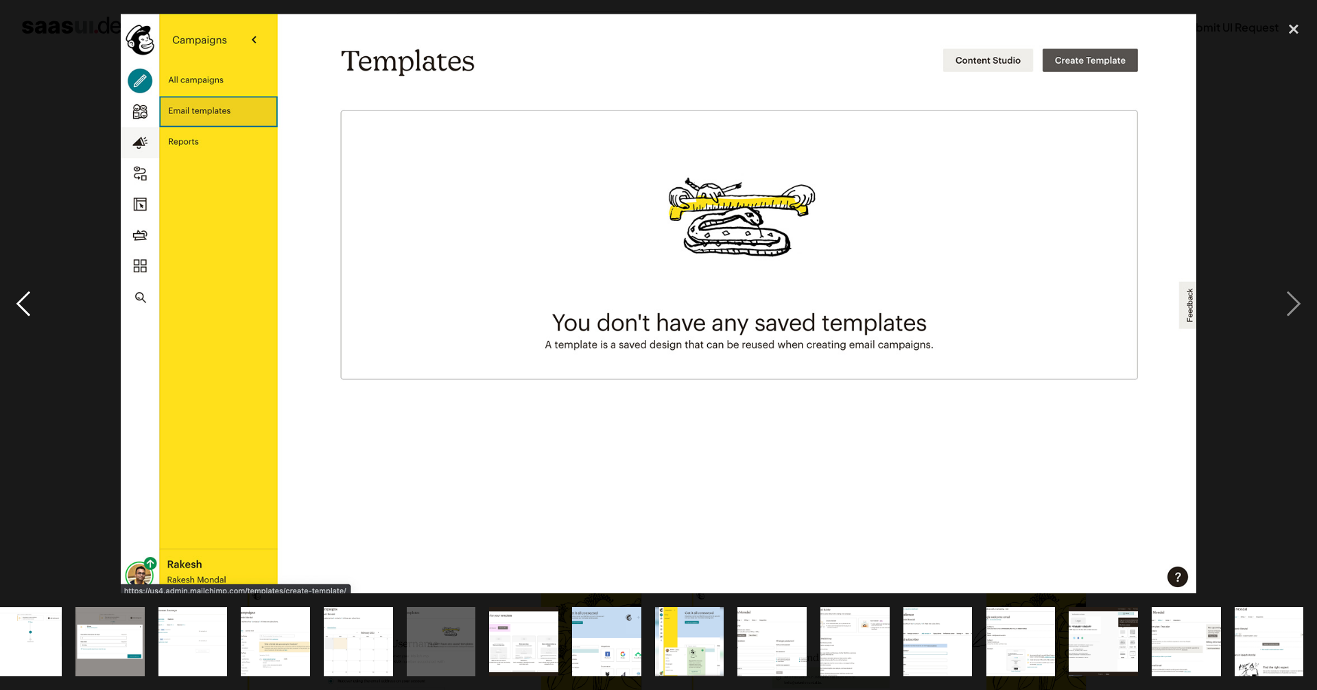
click at [16, 298] on div "previous image" at bounding box center [23, 304] width 47 height 580
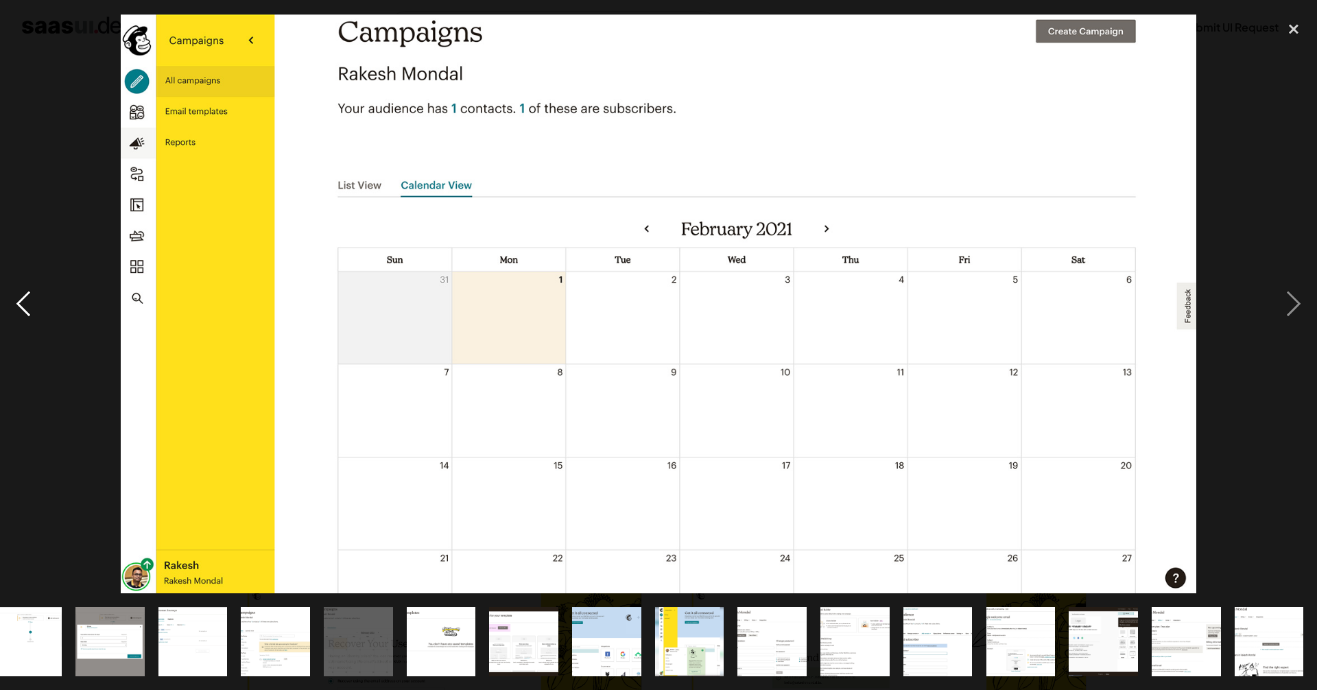
click at [16, 298] on div "previous image" at bounding box center [23, 304] width 47 height 580
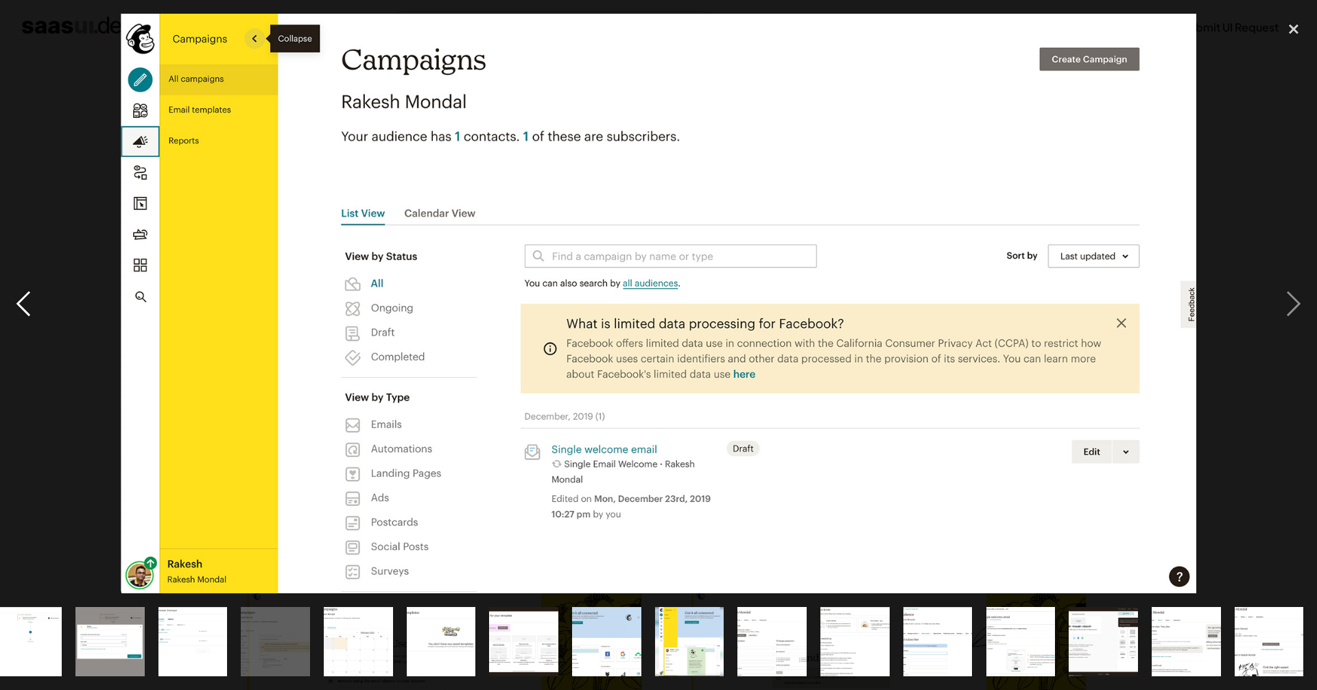
click at [16, 298] on div "previous image" at bounding box center [23, 304] width 47 height 580
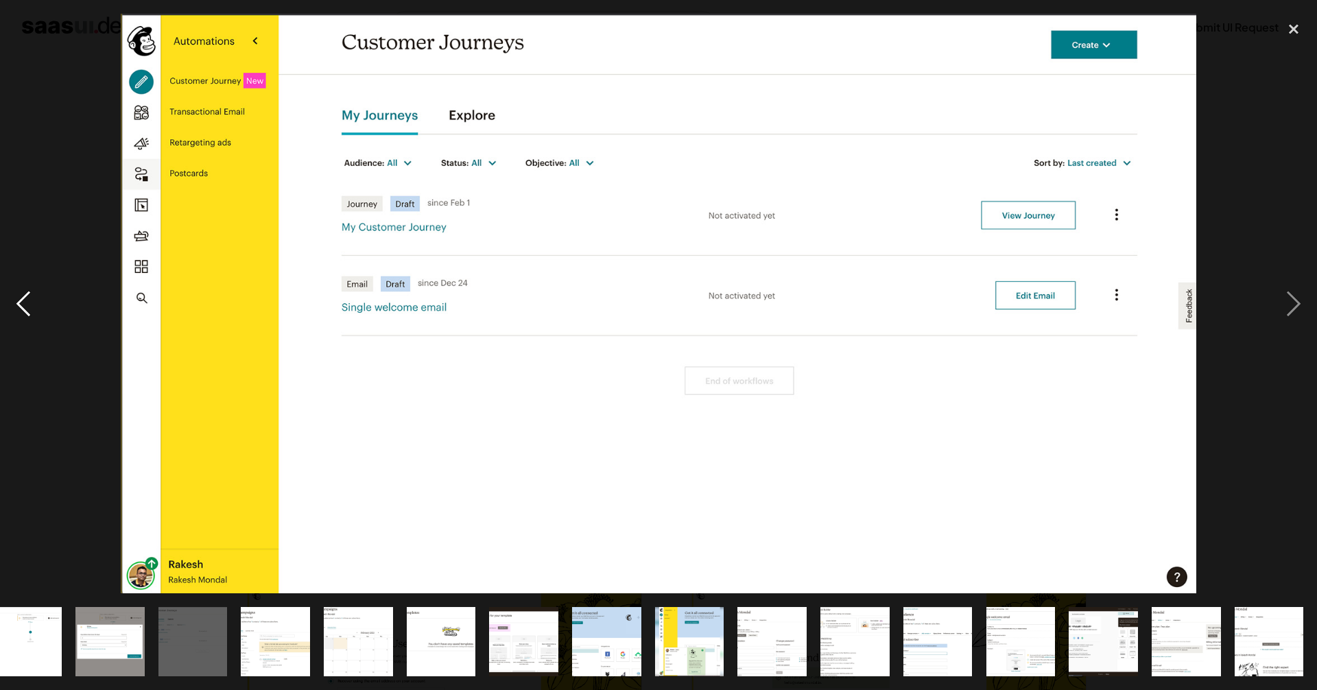
click at [16, 298] on div "previous image" at bounding box center [23, 304] width 47 height 580
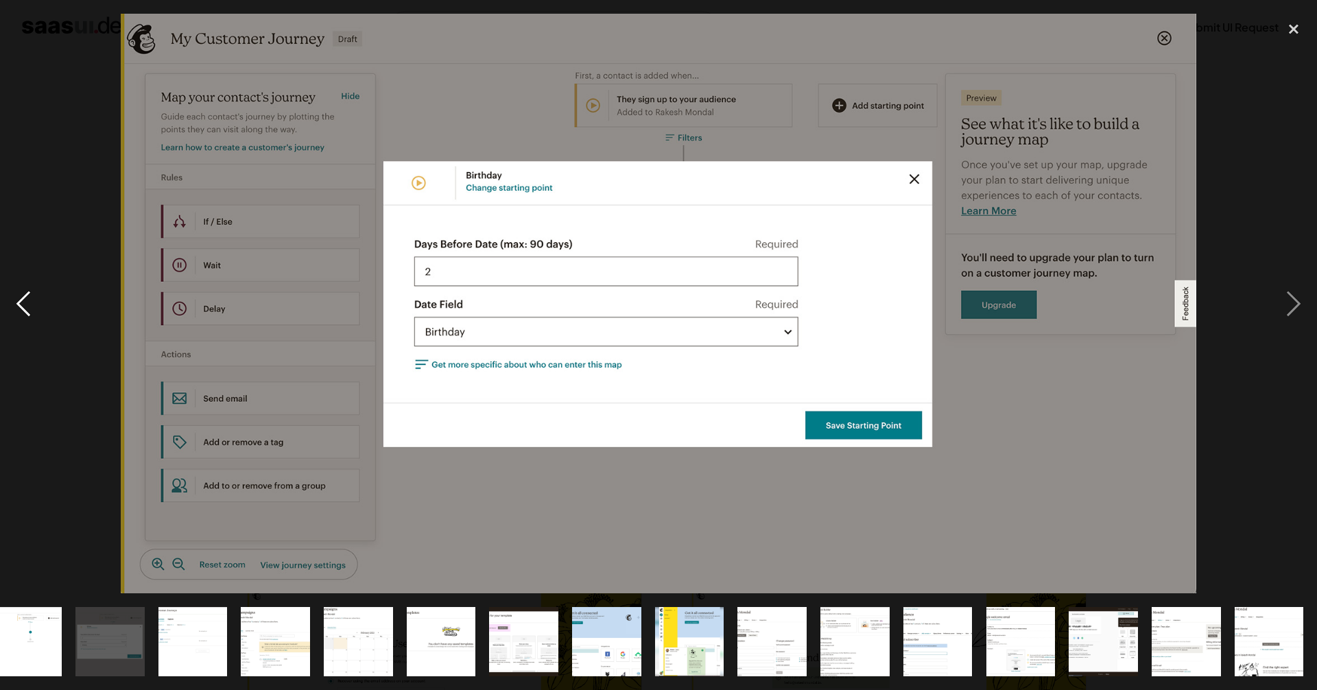
click at [16, 297] on div "previous image" at bounding box center [23, 304] width 47 height 580
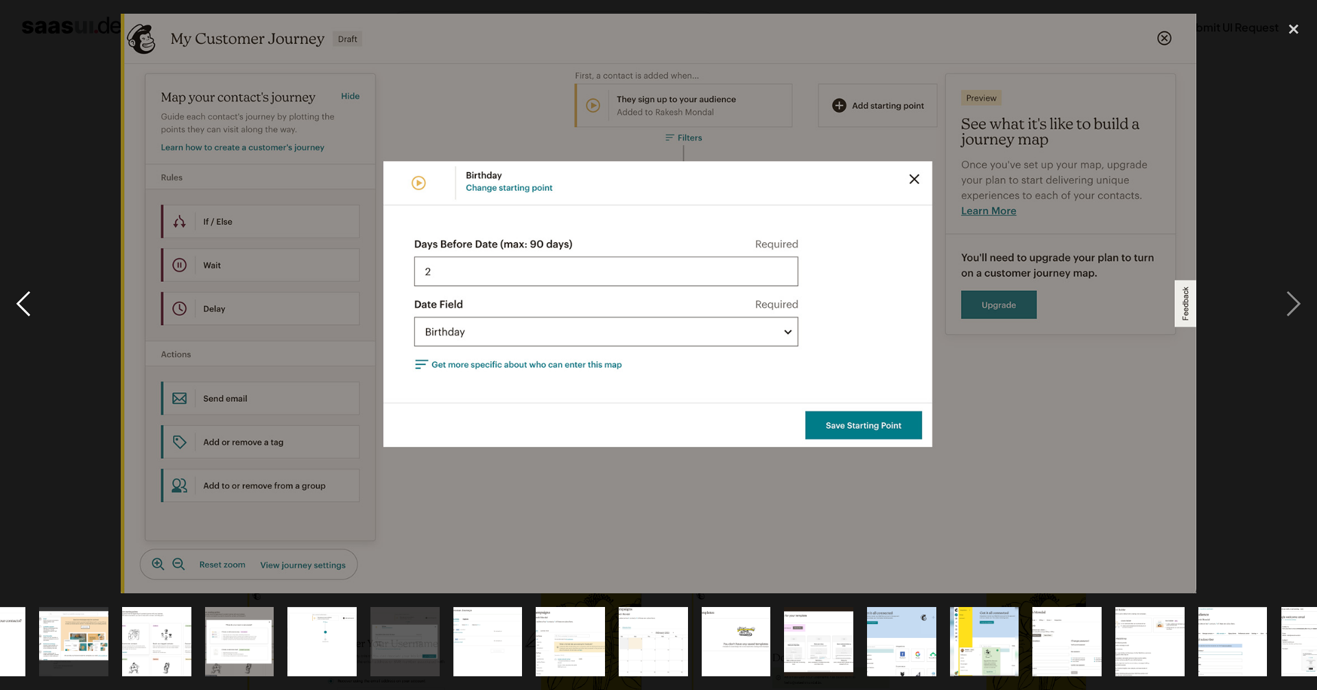
click at [16, 297] on div "previous image" at bounding box center [23, 304] width 47 height 580
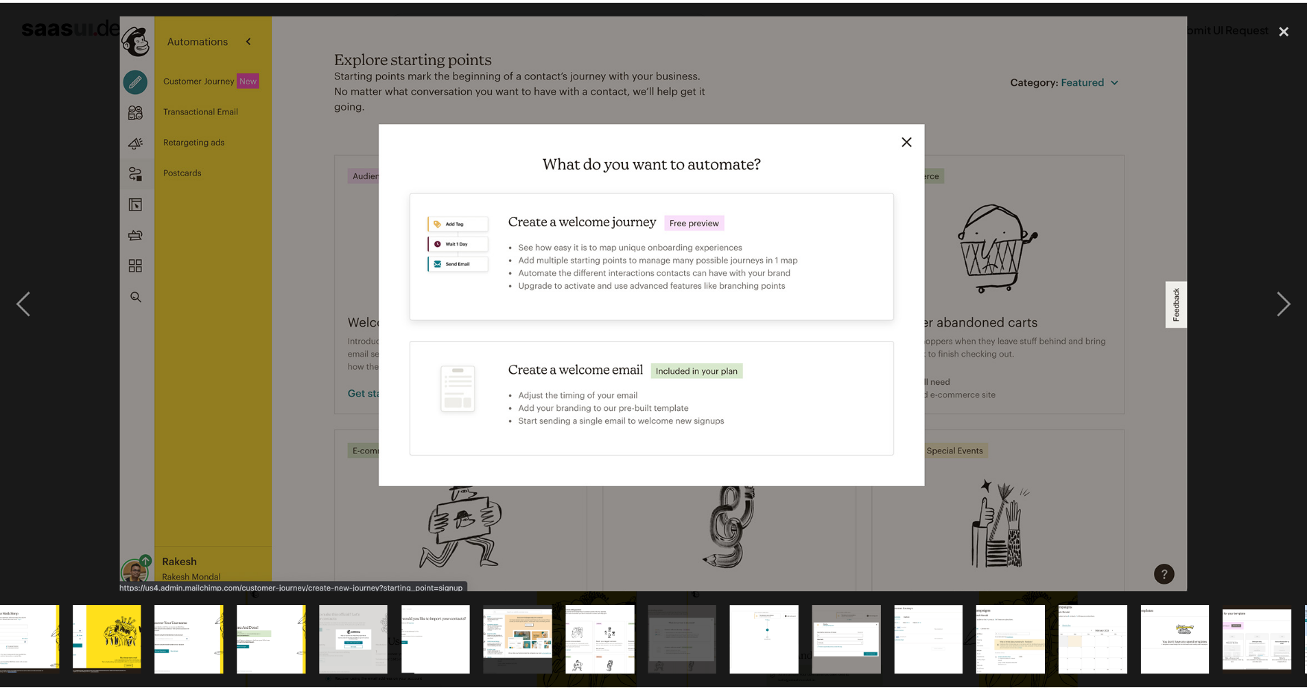
scroll to position [0, 0]
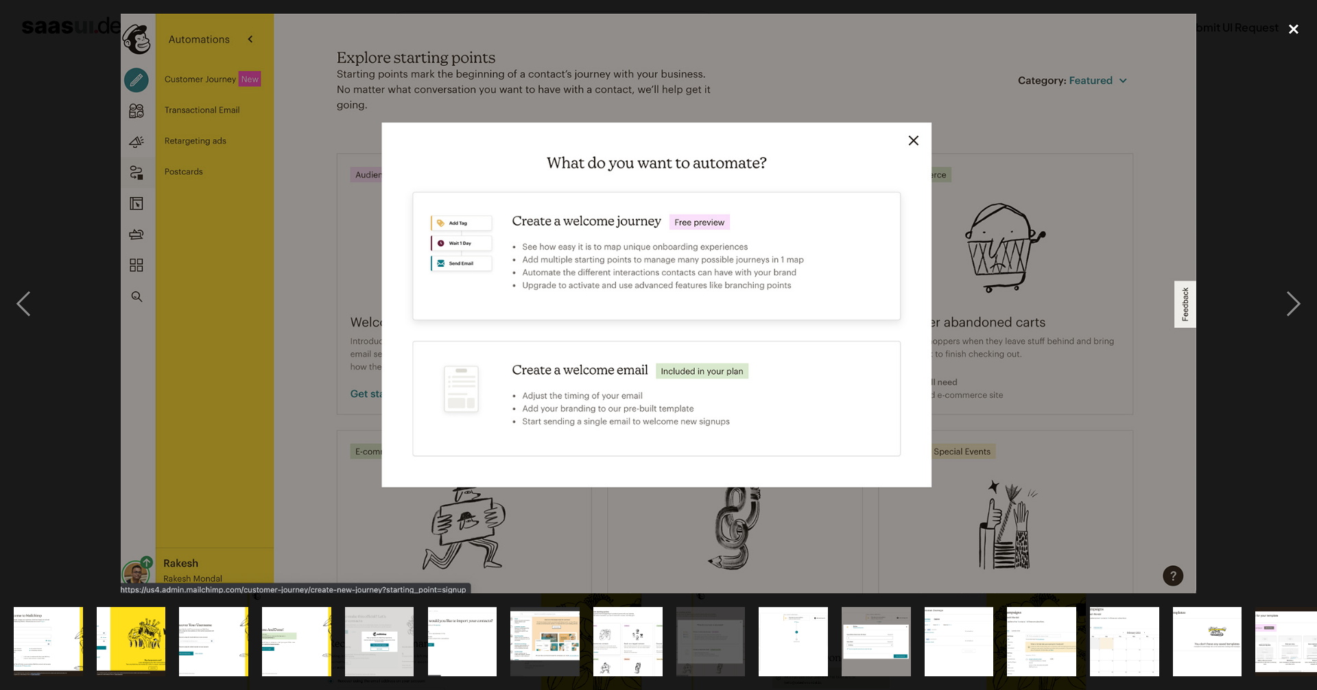
click at [1287, 31] on div "close lightbox" at bounding box center [1293, 29] width 47 height 30
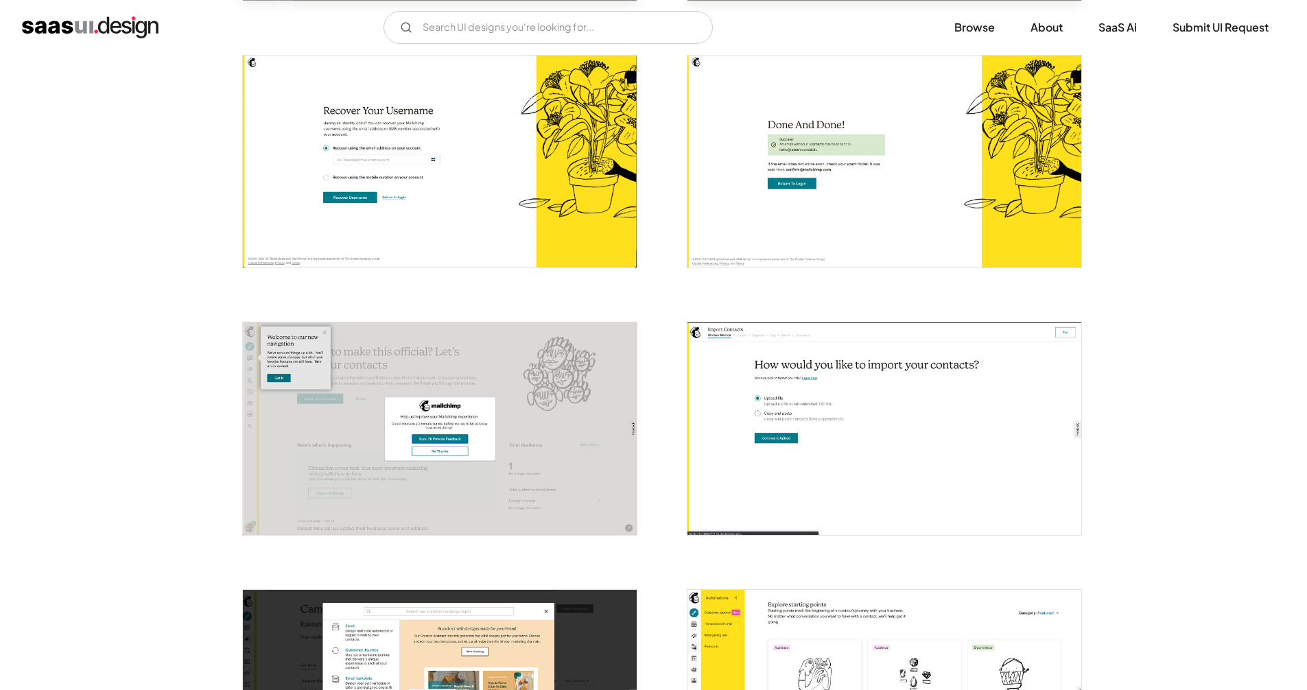
scroll to position [458, 0]
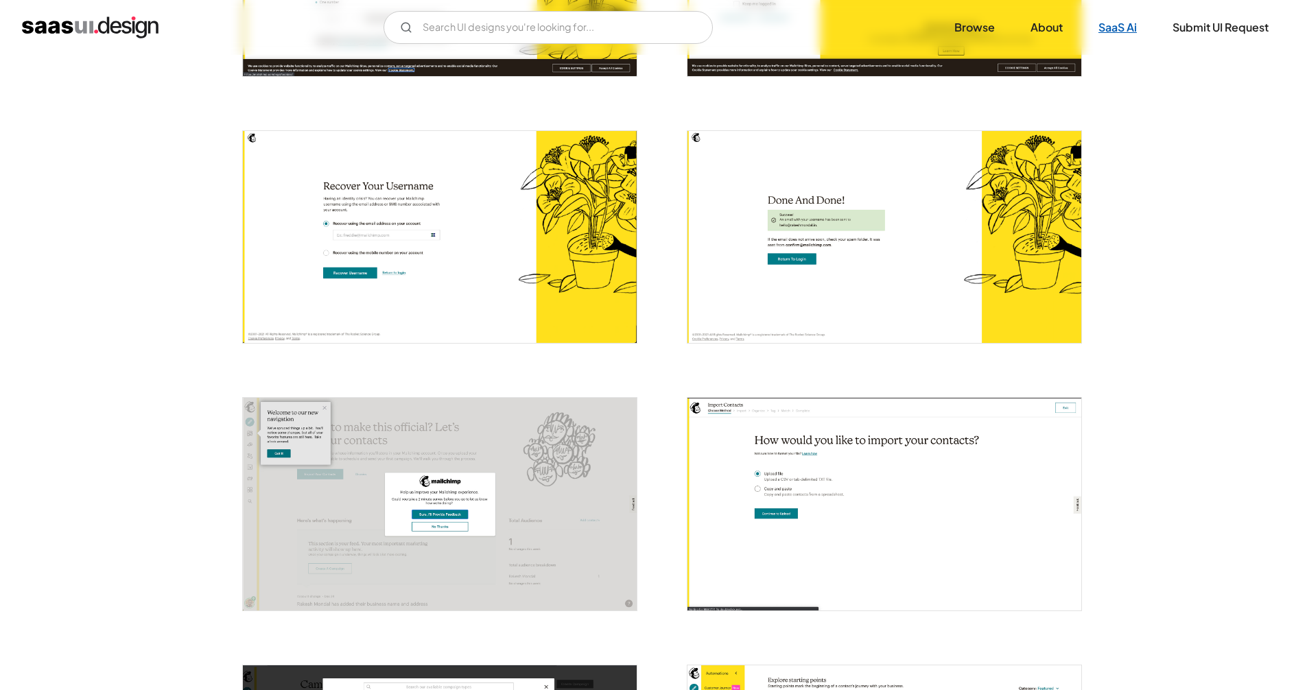
click at [1110, 32] on link "SaaS Ai" at bounding box center [1117, 27] width 71 height 30
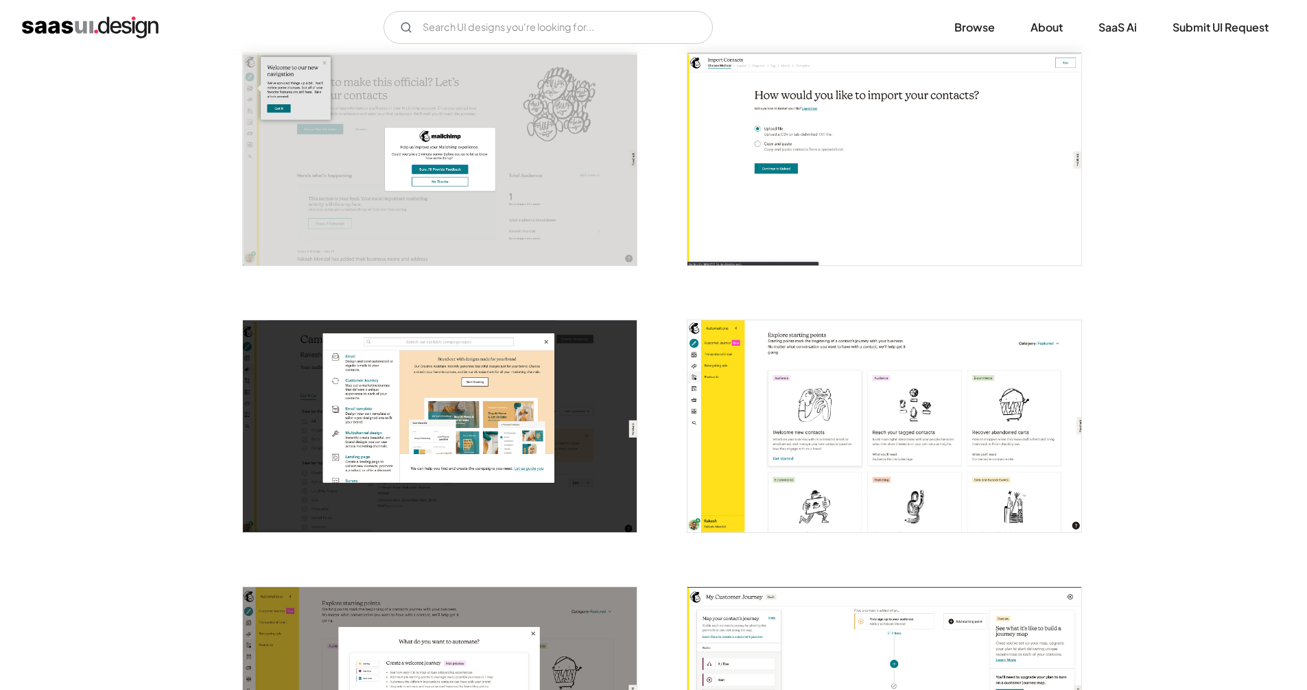
scroll to position [0, 0]
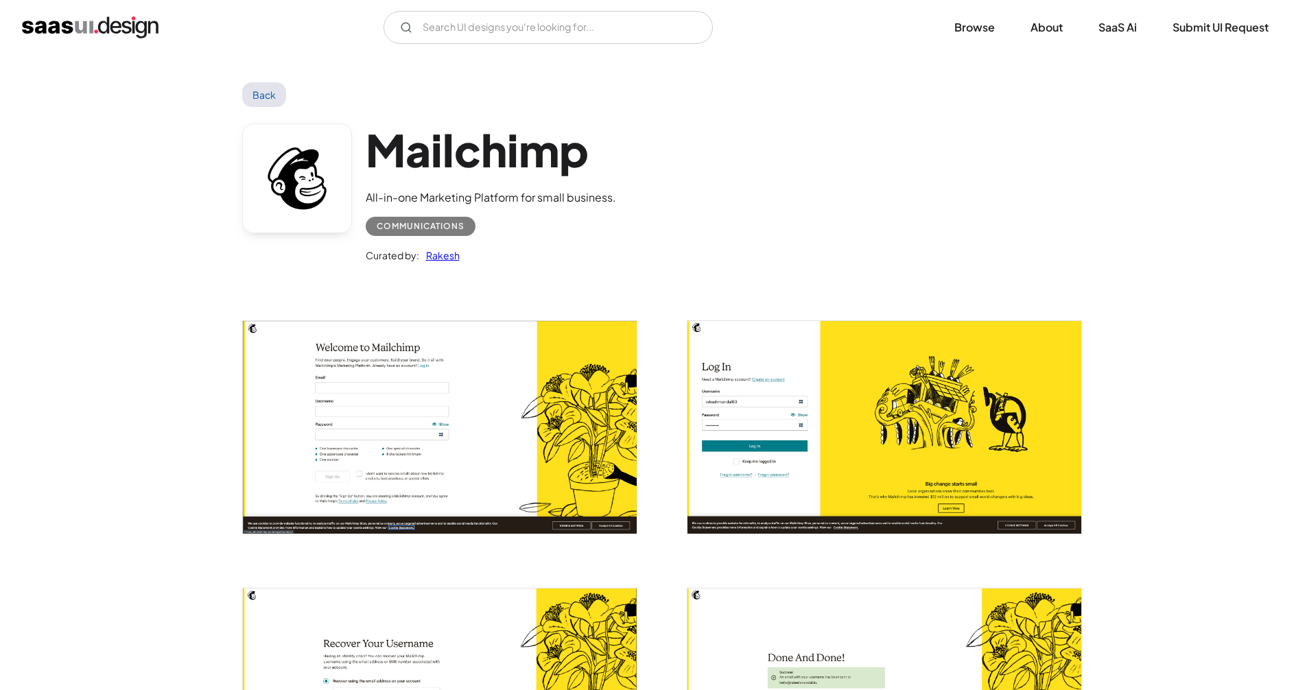
click at [91, 36] on img "home" at bounding box center [90, 27] width 137 height 22
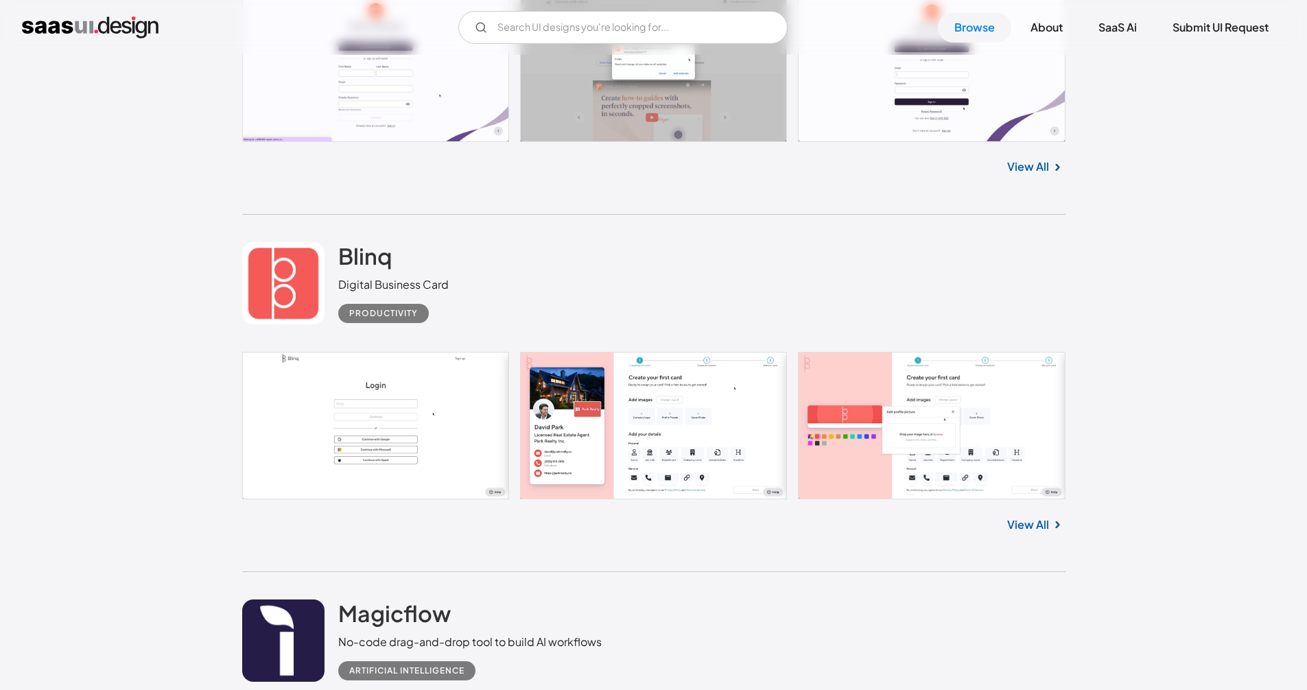
scroll to position [7801, 0]
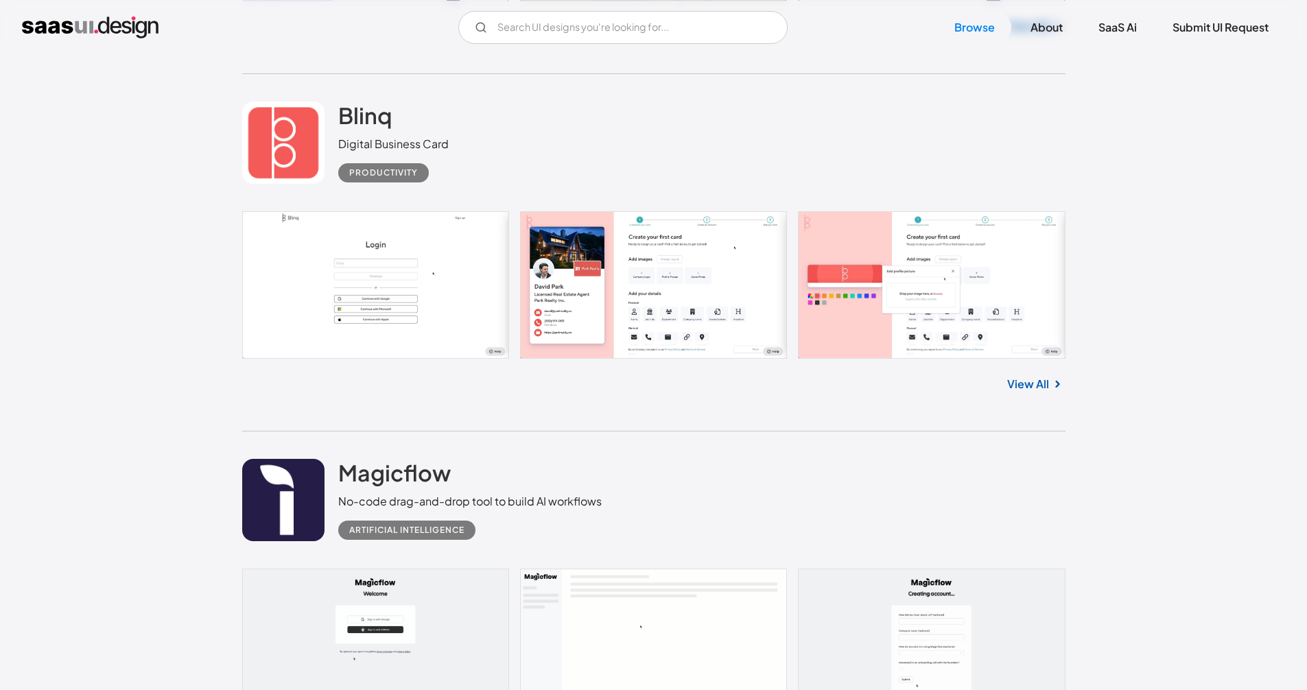
click at [296, 151] on link at bounding box center [283, 143] width 82 height 82
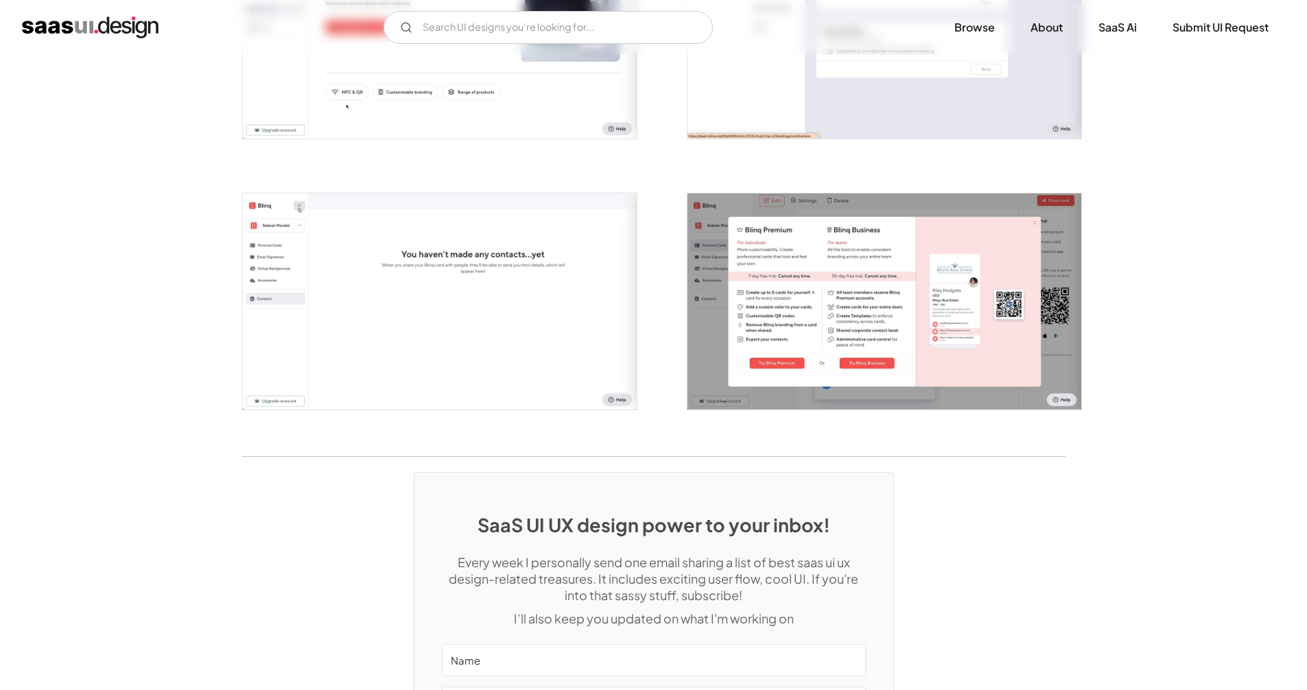
scroll to position [2553, 0]
